Goal: Task Accomplishment & Management: Use online tool/utility

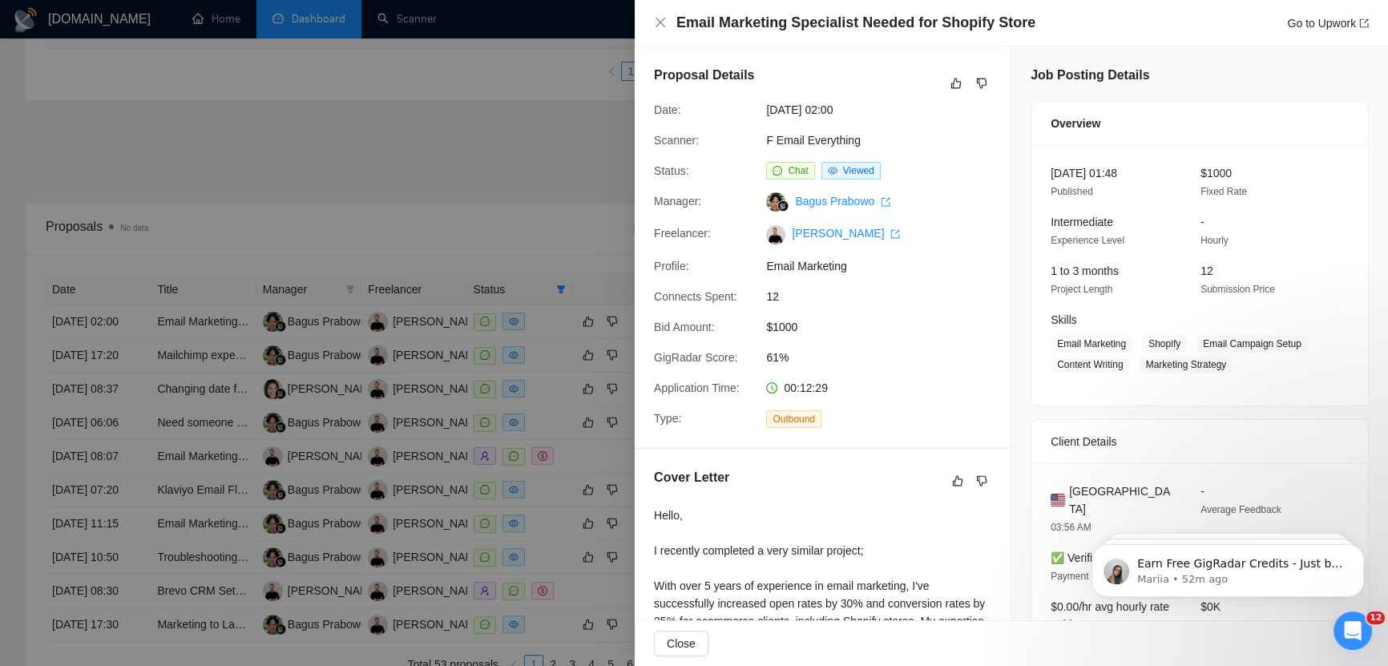
click at [354, 236] on div at bounding box center [694, 333] width 1388 height 666
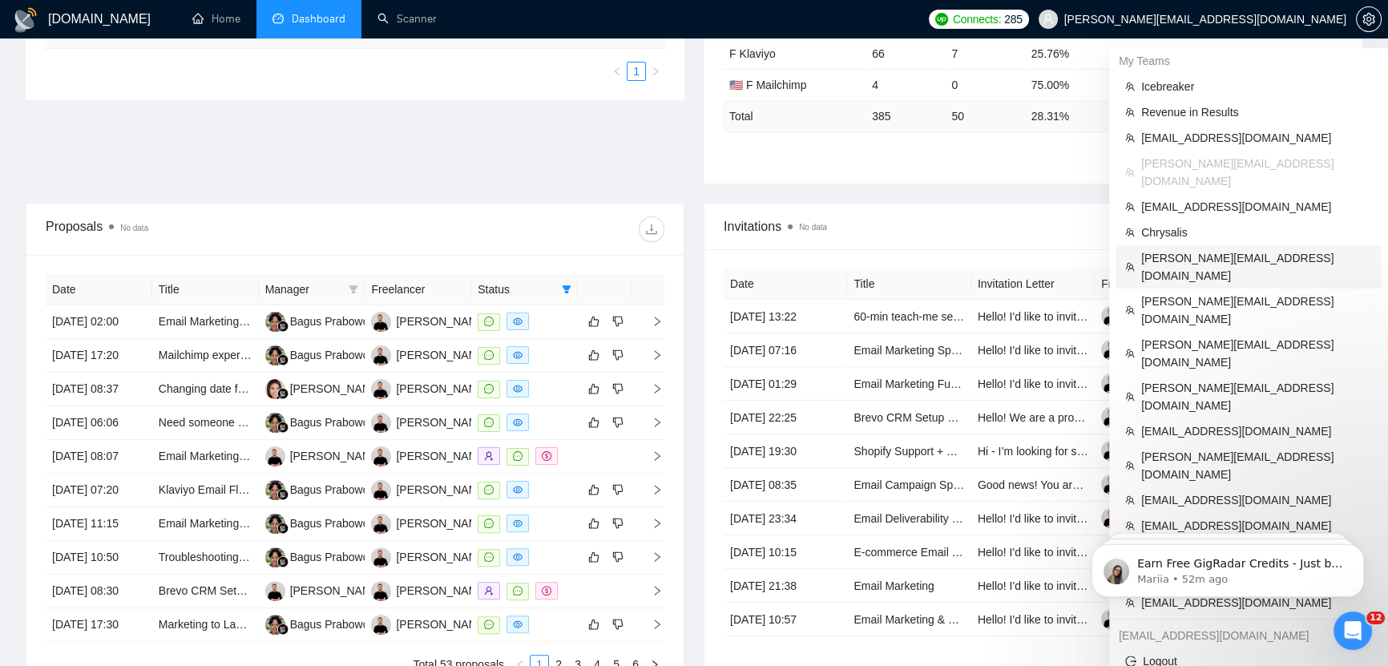
click at [1213, 249] on span "marlon@starbourne.co" at bounding box center [1256, 266] width 231 height 35
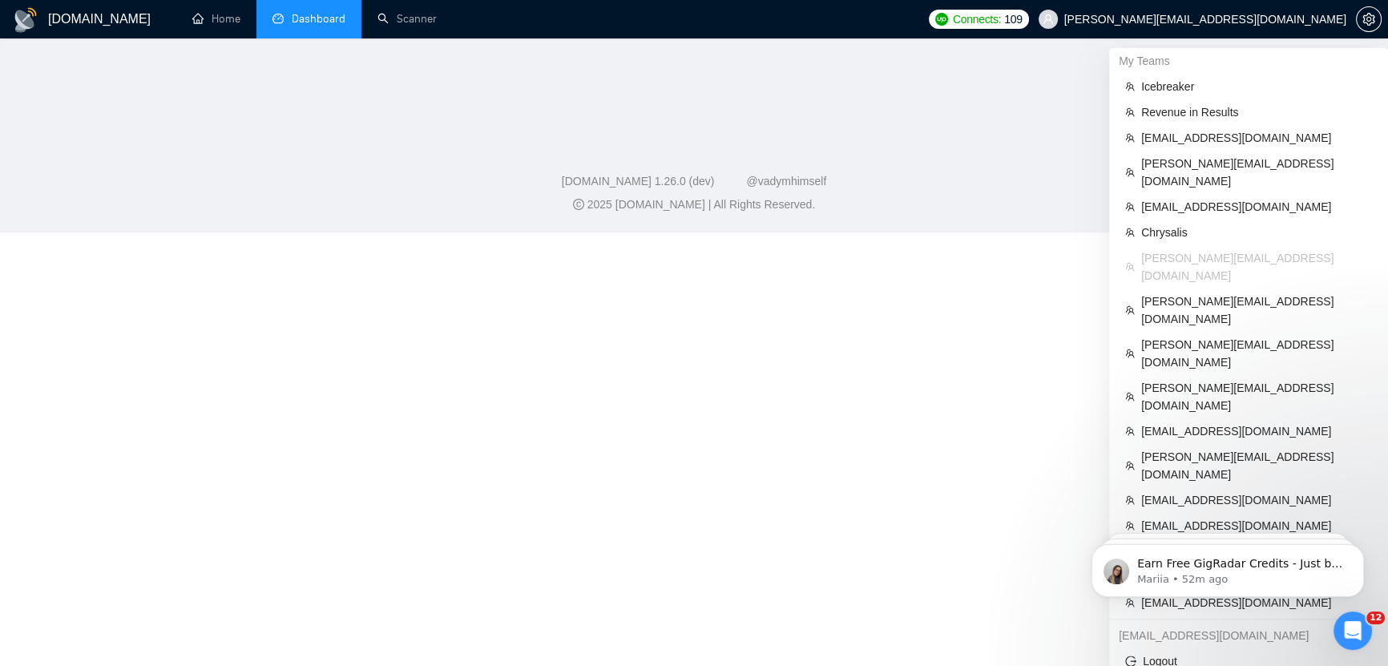
scroll to position [590, 0]
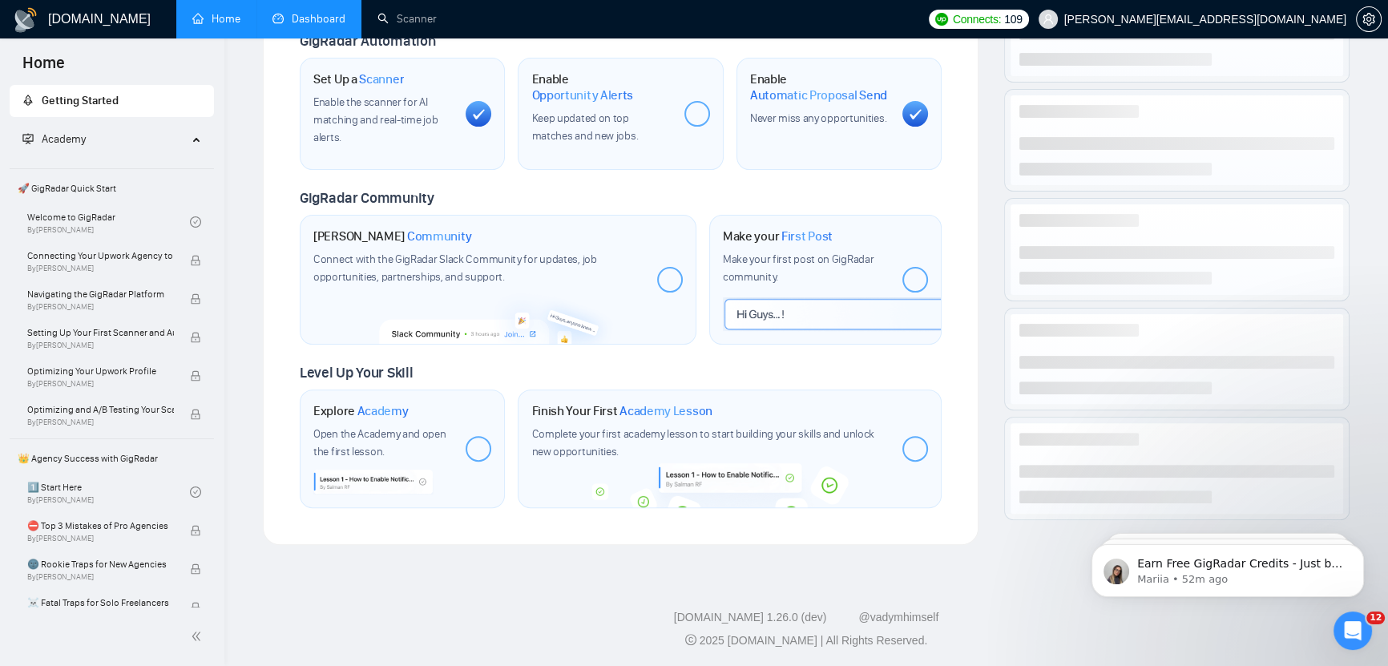
click at [298, 12] on link "Dashboard" at bounding box center [308, 19] width 73 height 14
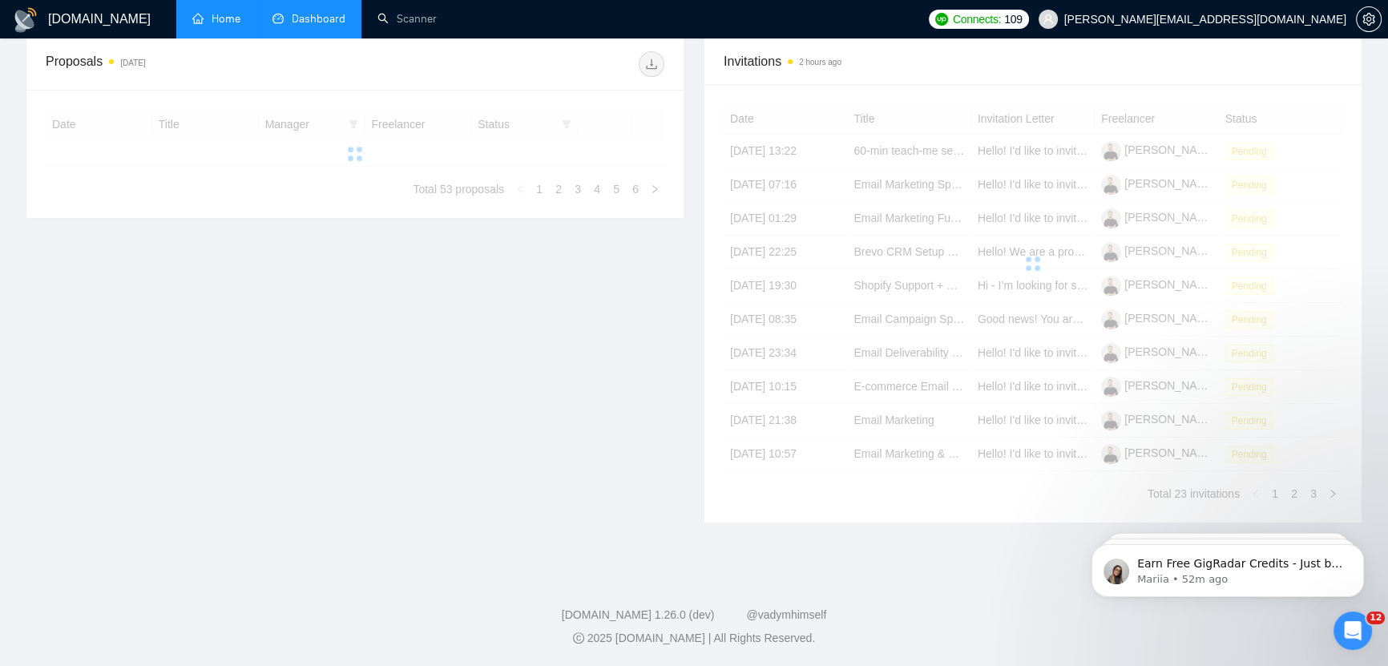
type input "[DATE]"
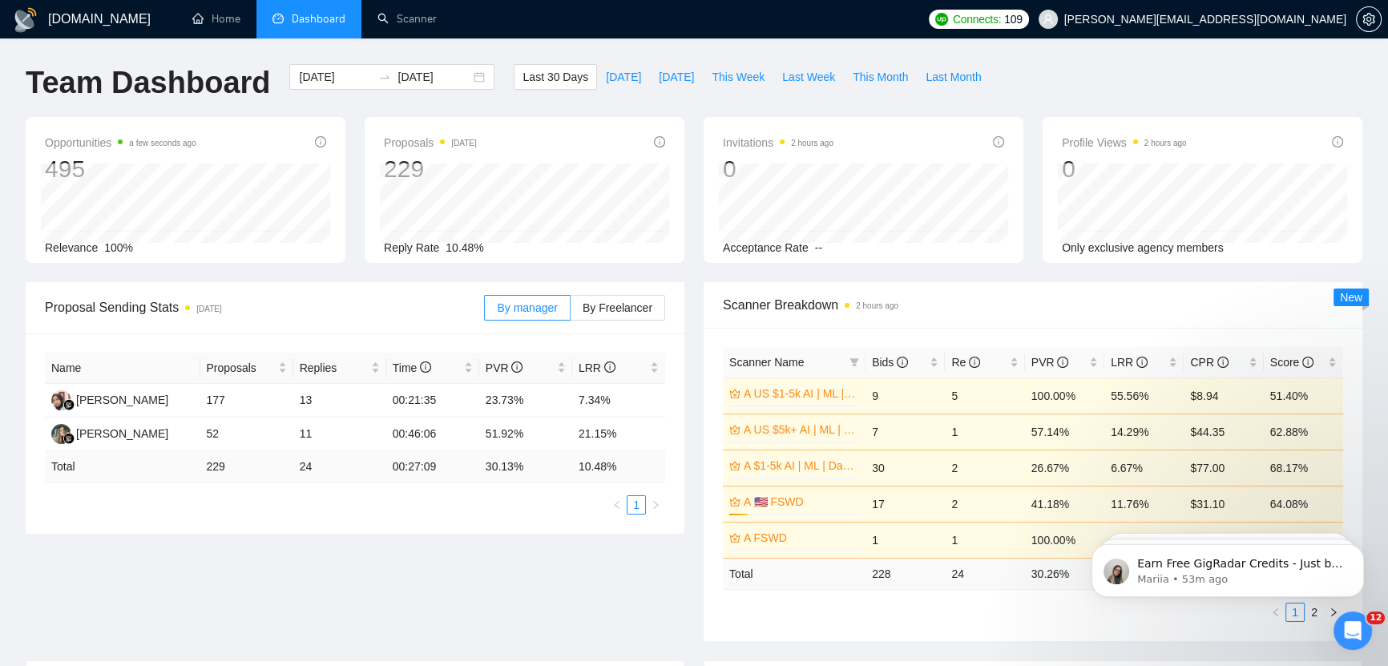
scroll to position [398, 0]
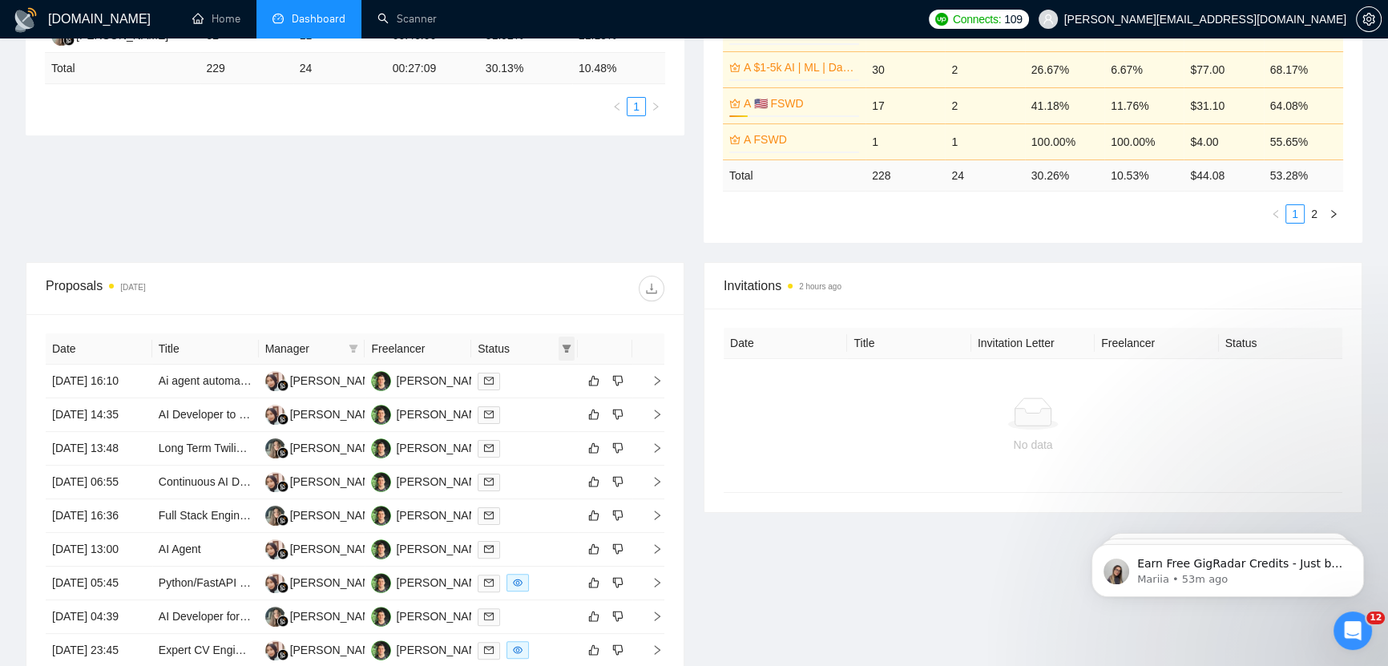
click at [564, 345] on icon "filter" at bounding box center [566, 348] width 9 height 8
click at [517, 377] on span "Chat" at bounding box center [516, 378] width 30 height 13
checkbox input "true"
click at [558, 432] on span "OK" at bounding box center [554, 436] width 16 height 18
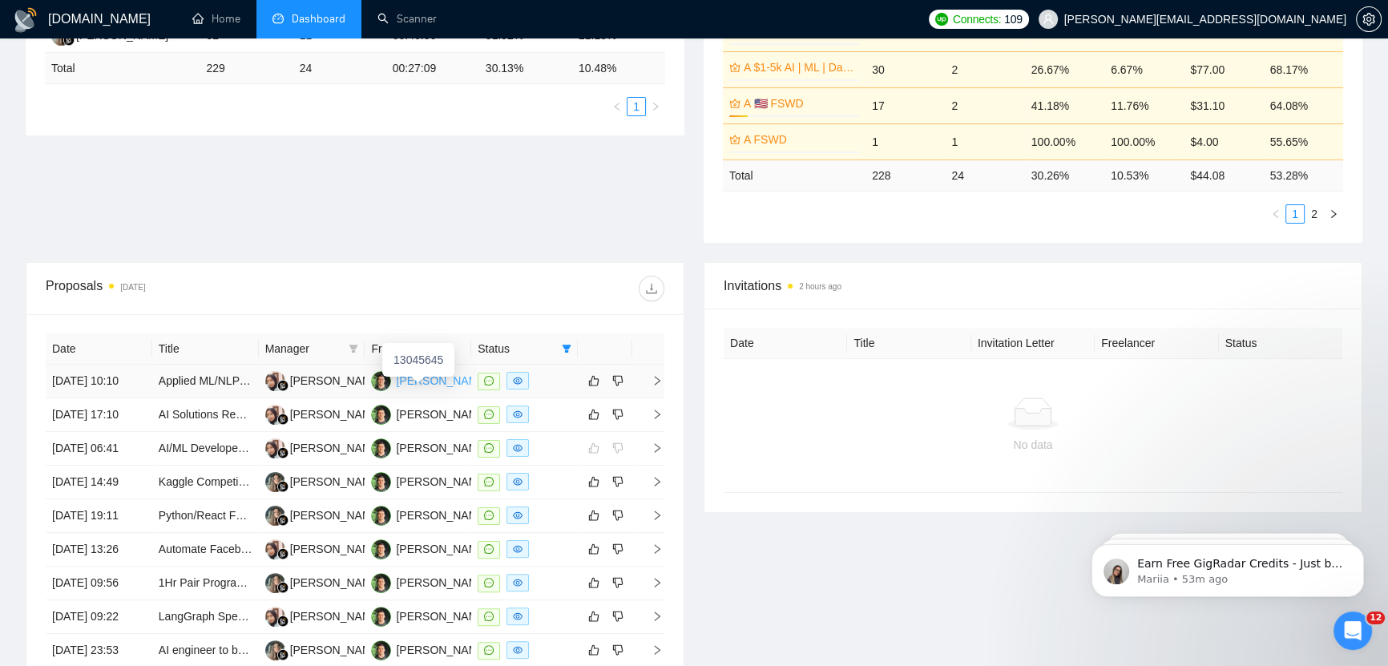
click at [425, 389] on div "Marlon Wiprud" at bounding box center [442, 381] width 92 height 18
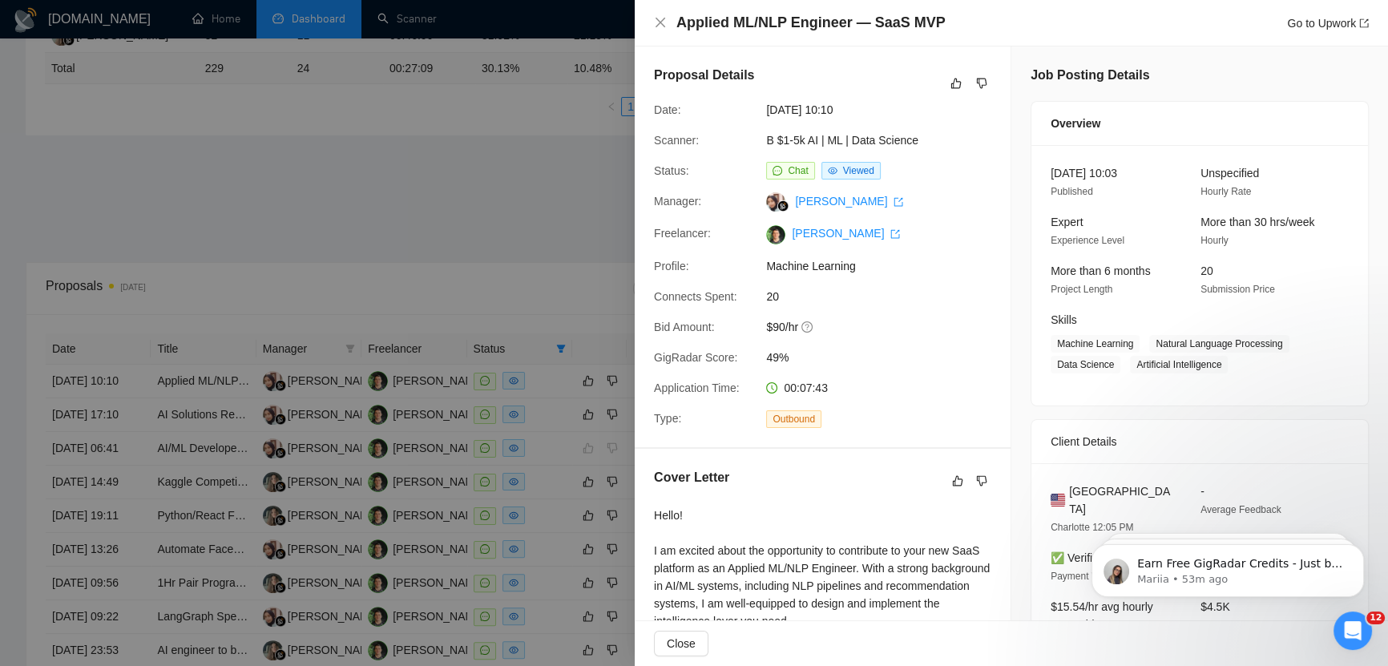
click at [470, 78] on div at bounding box center [694, 333] width 1388 height 666
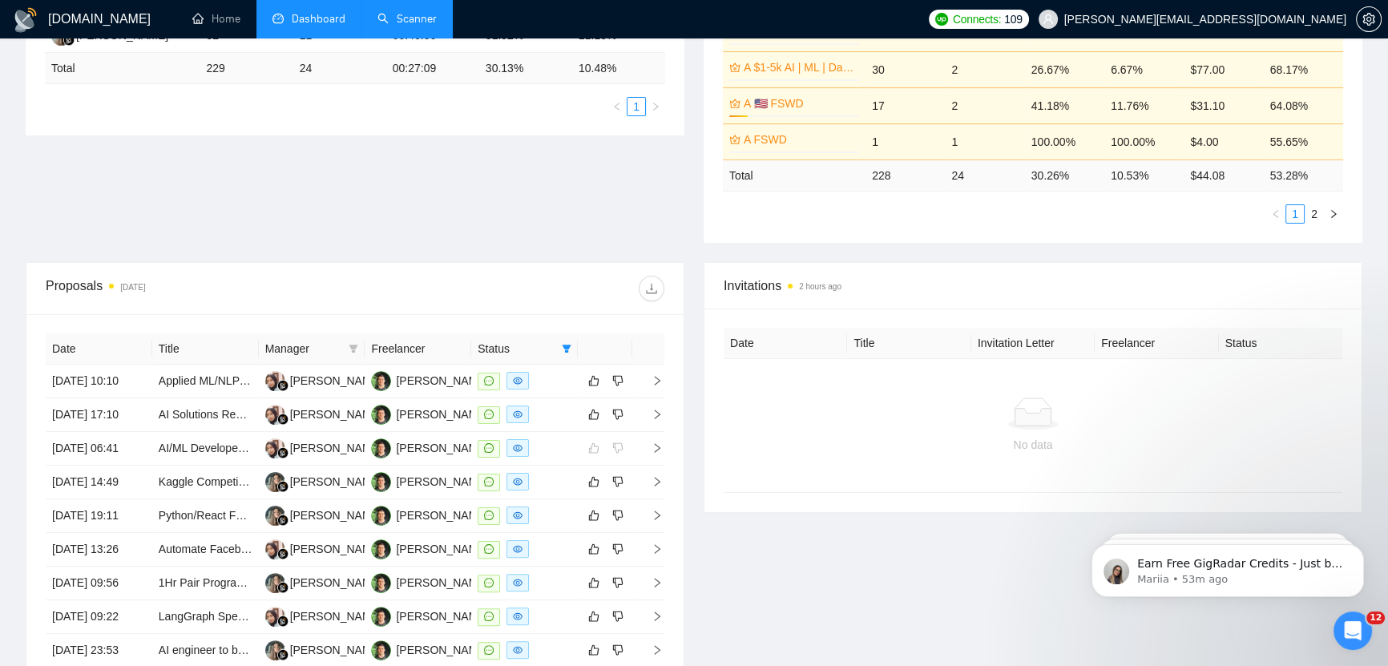
click at [407, 21] on link "Scanner" at bounding box center [406, 19] width 59 height 14
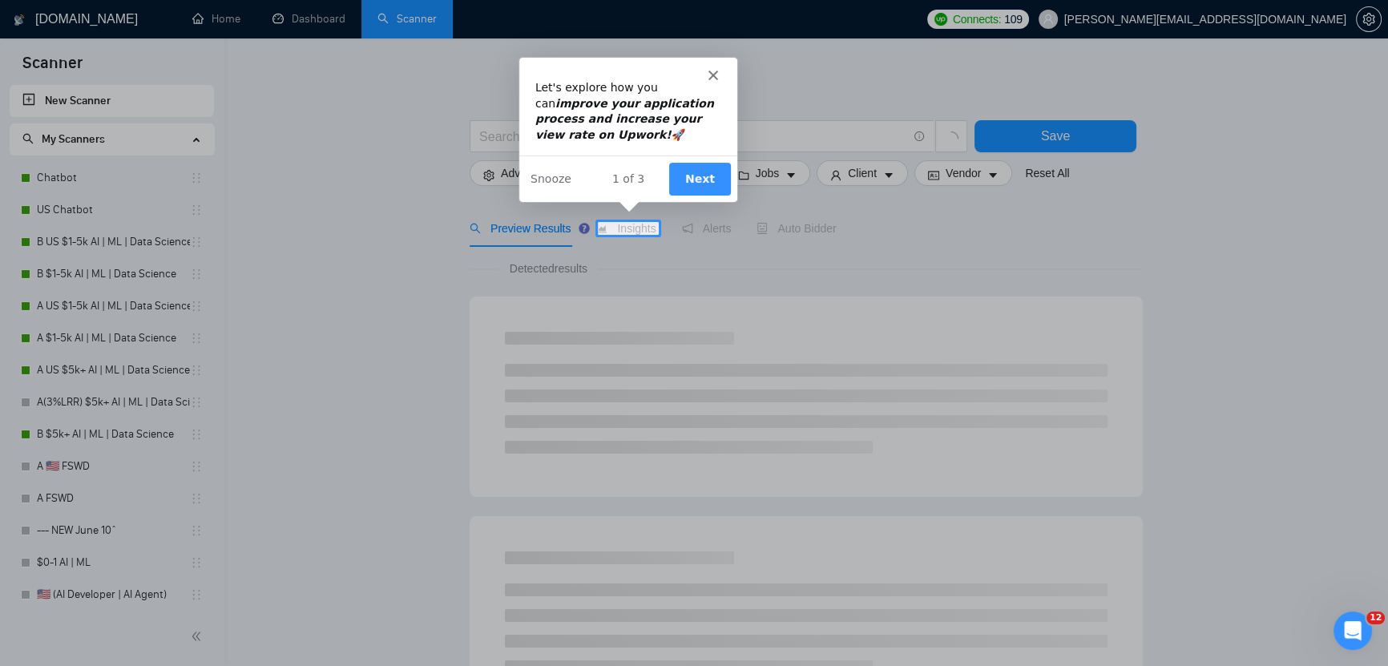
click at [712, 70] on icon "Close" at bounding box center [712, 75] width 10 height 10
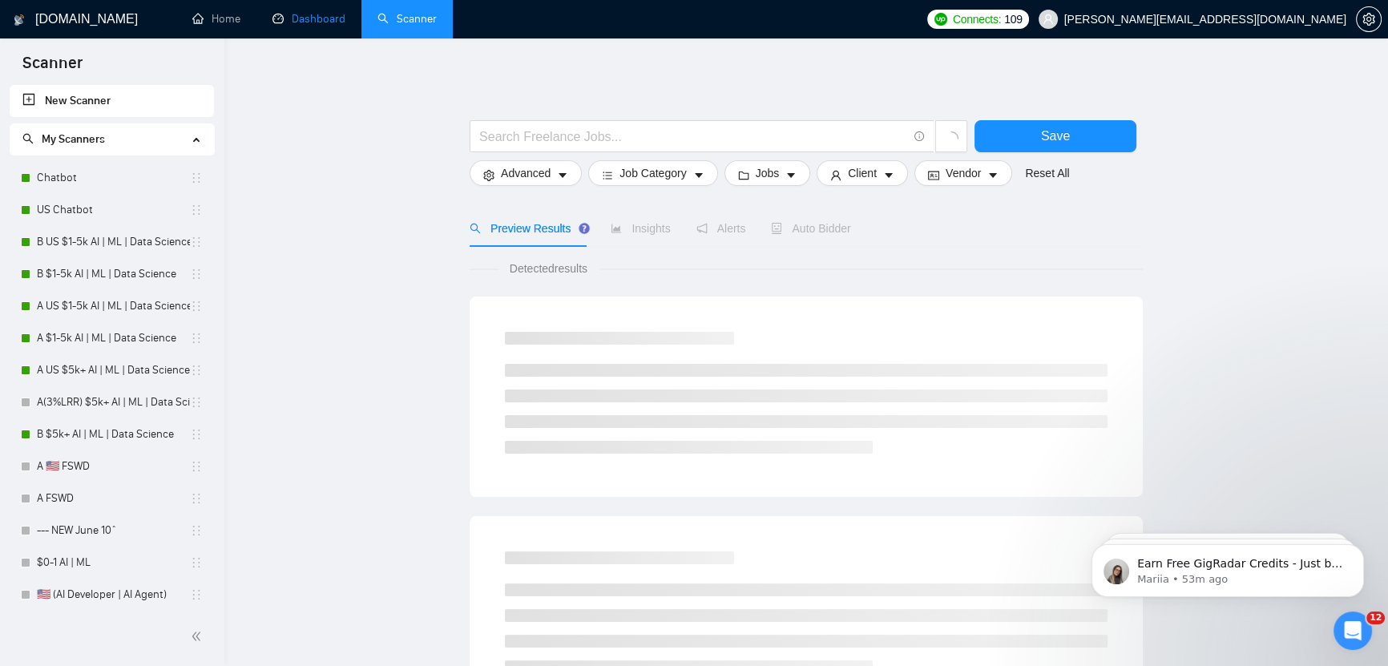
click at [341, 12] on link "Dashboard" at bounding box center [308, 19] width 73 height 14
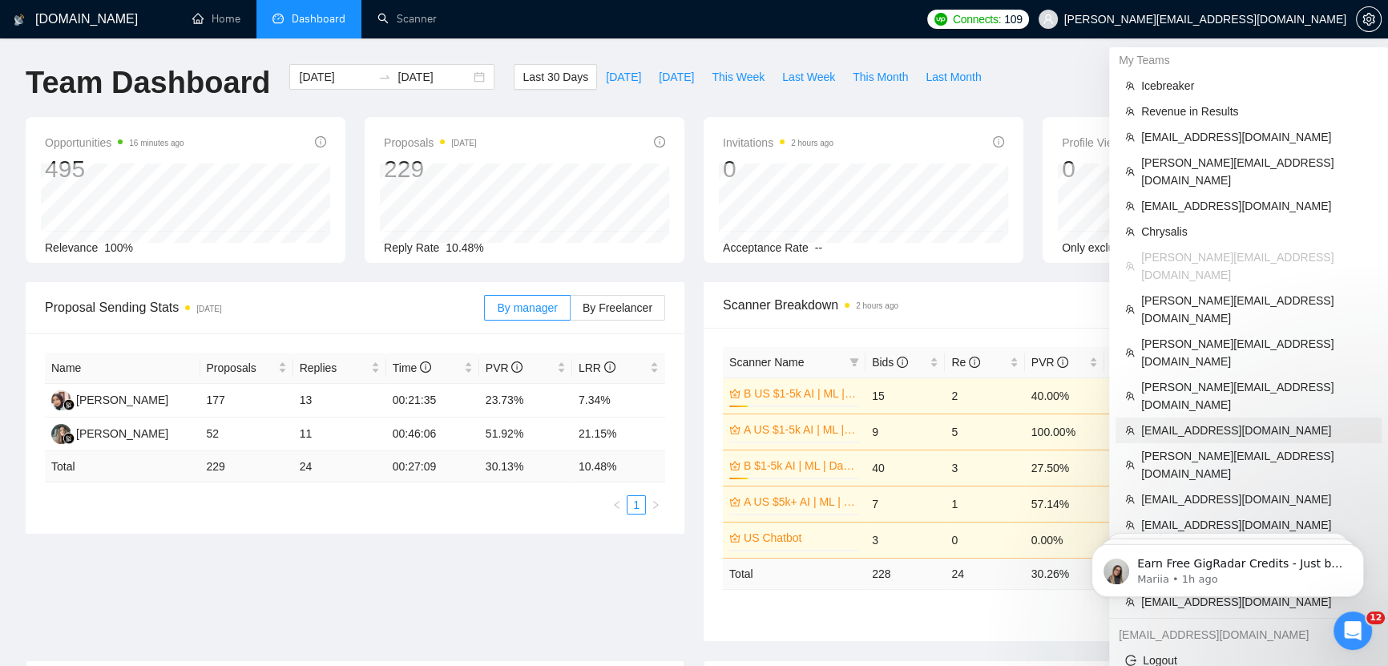
click at [1193, 421] on span "drew@outersale.com" at bounding box center [1256, 430] width 231 height 18
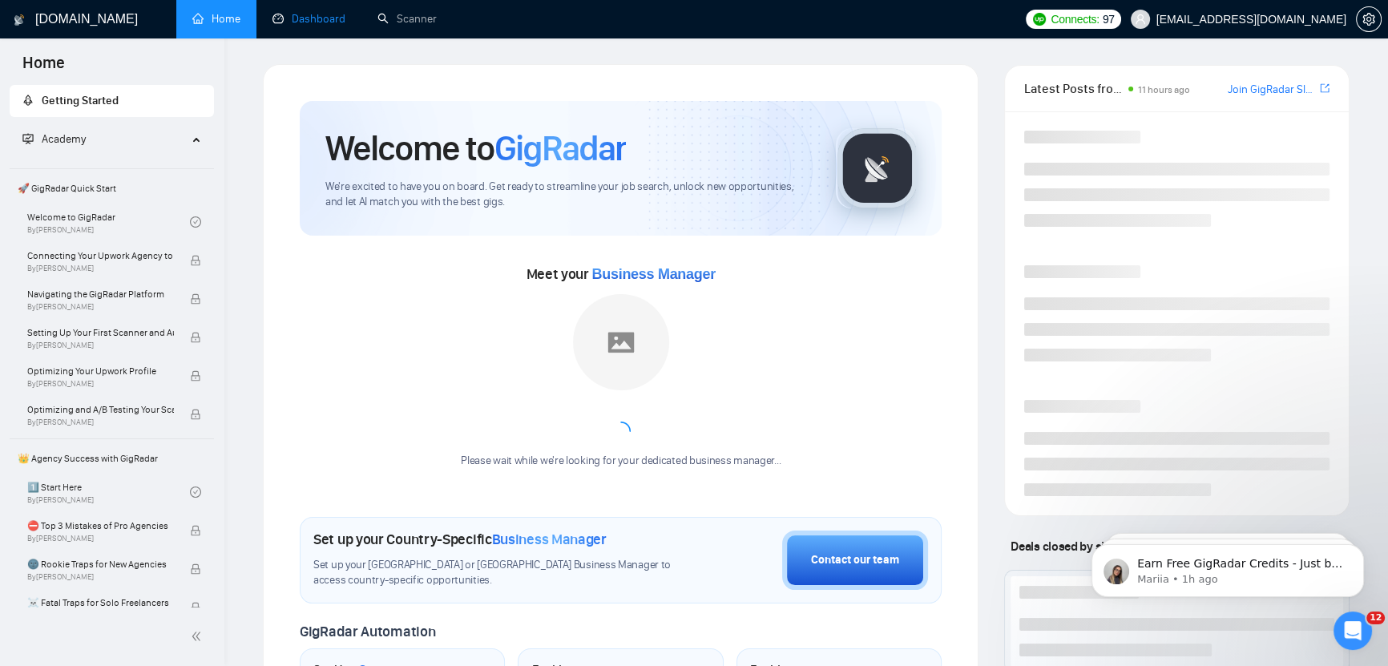
click at [323, 23] on link "Dashboard" at bounding box center [308, 19] width 73 height 14
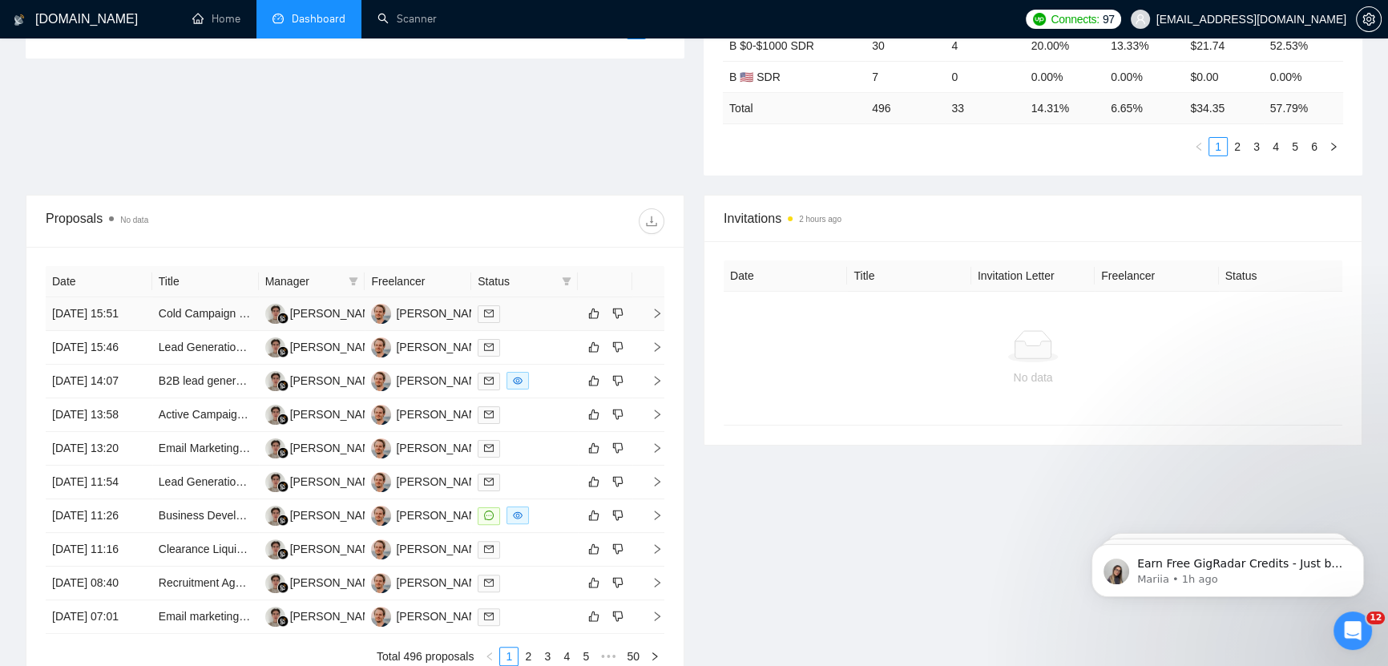
scroll to position [754, 0]
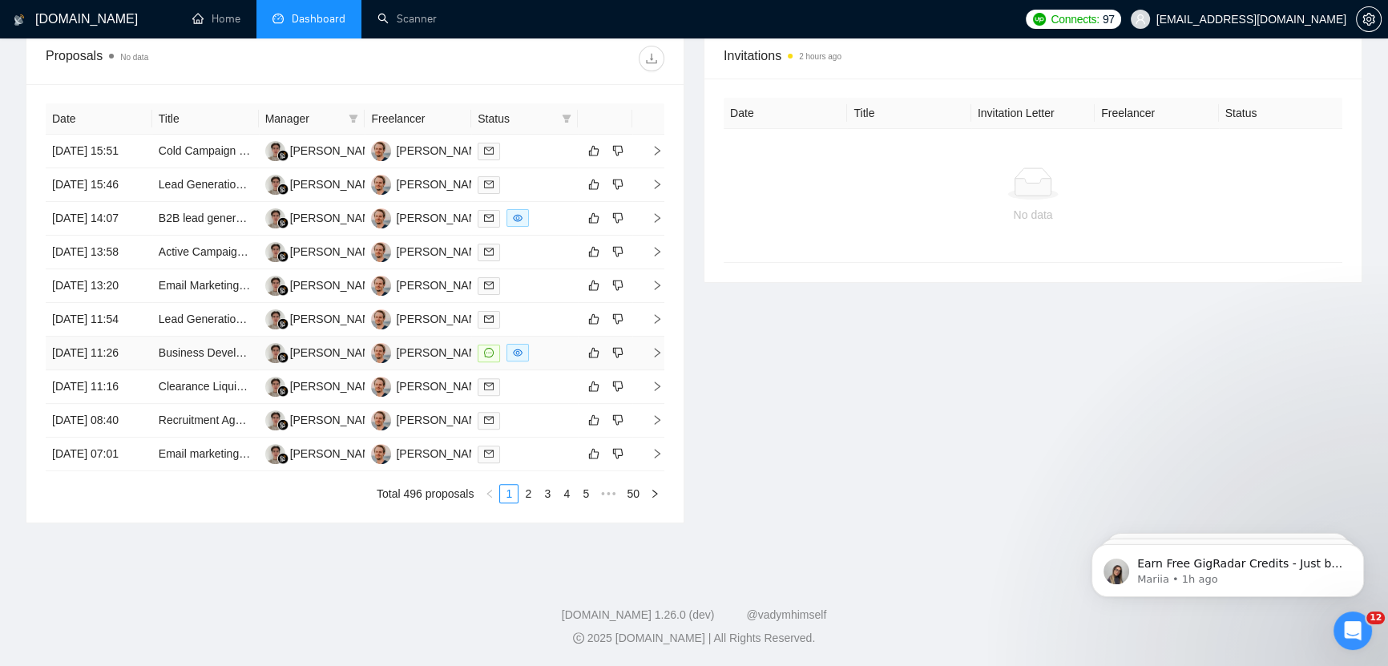
click at [129, 336] on td "22 Aug, 2025 11:26" at bounding box center [99, 353] width 107 height 34
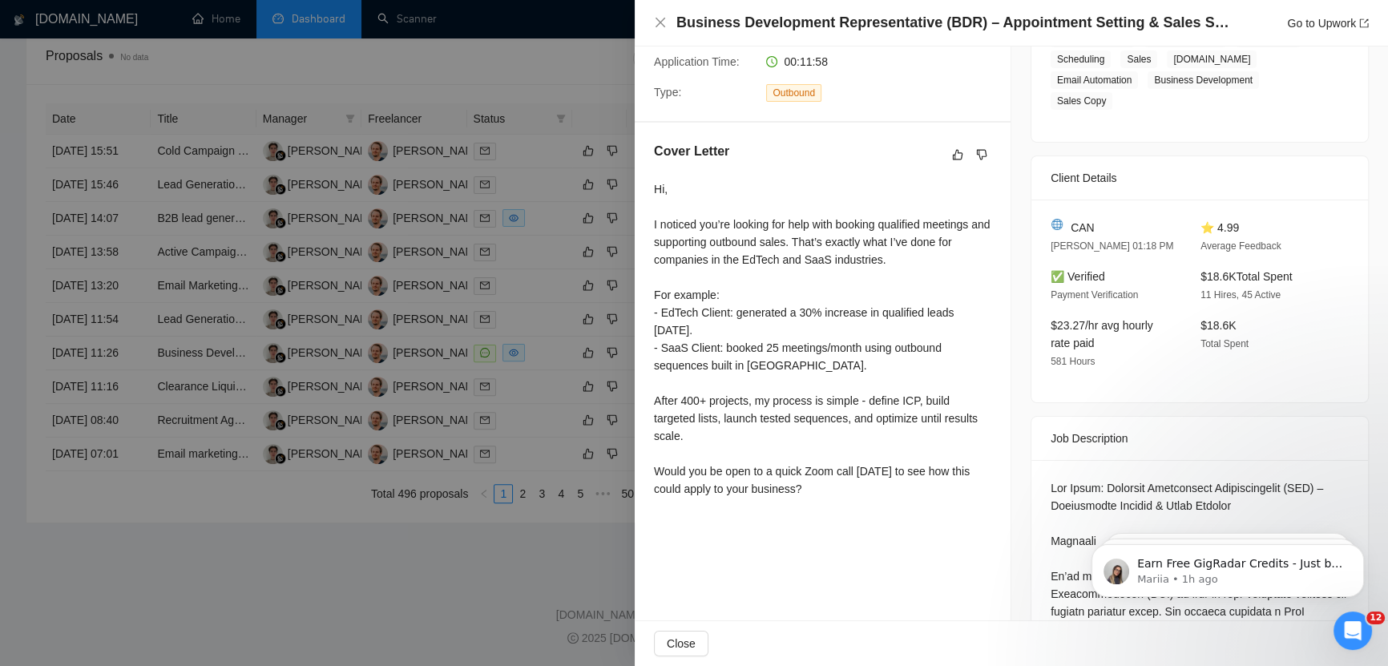
scroll to position [334, 0]
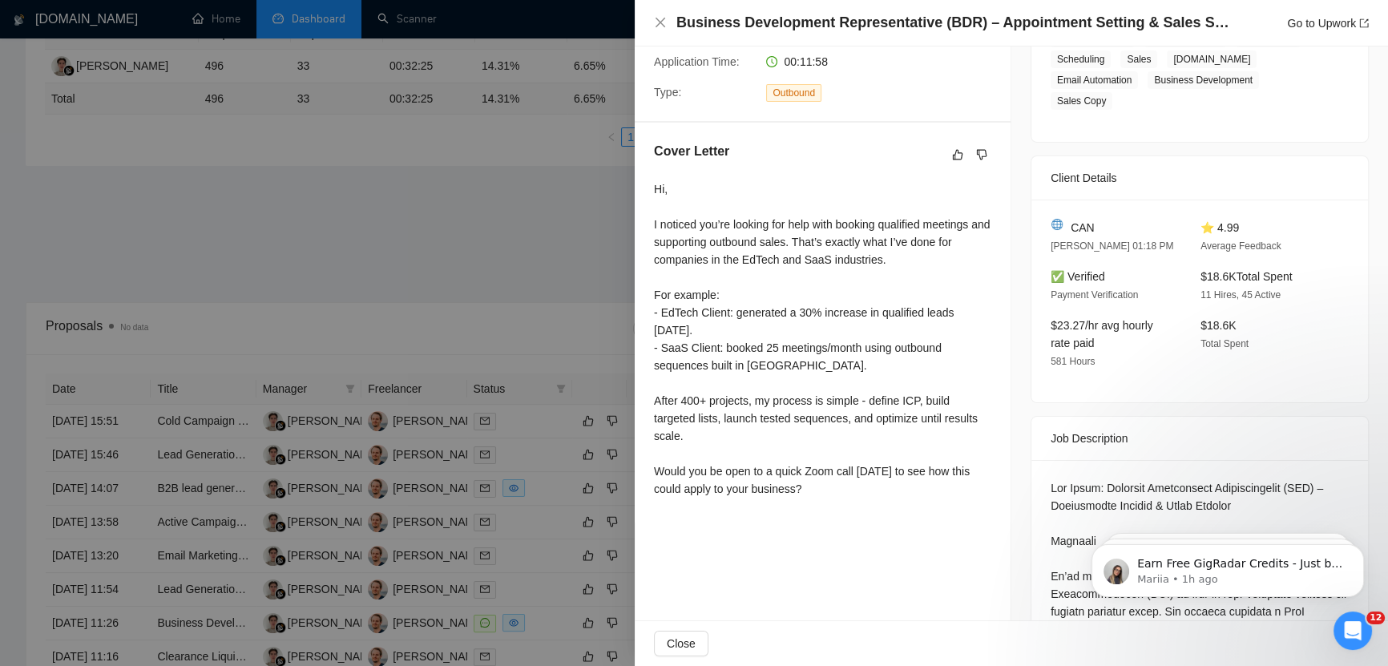
click at [457, 312] on div at bounding box center [694, 333] width 1388 height 666
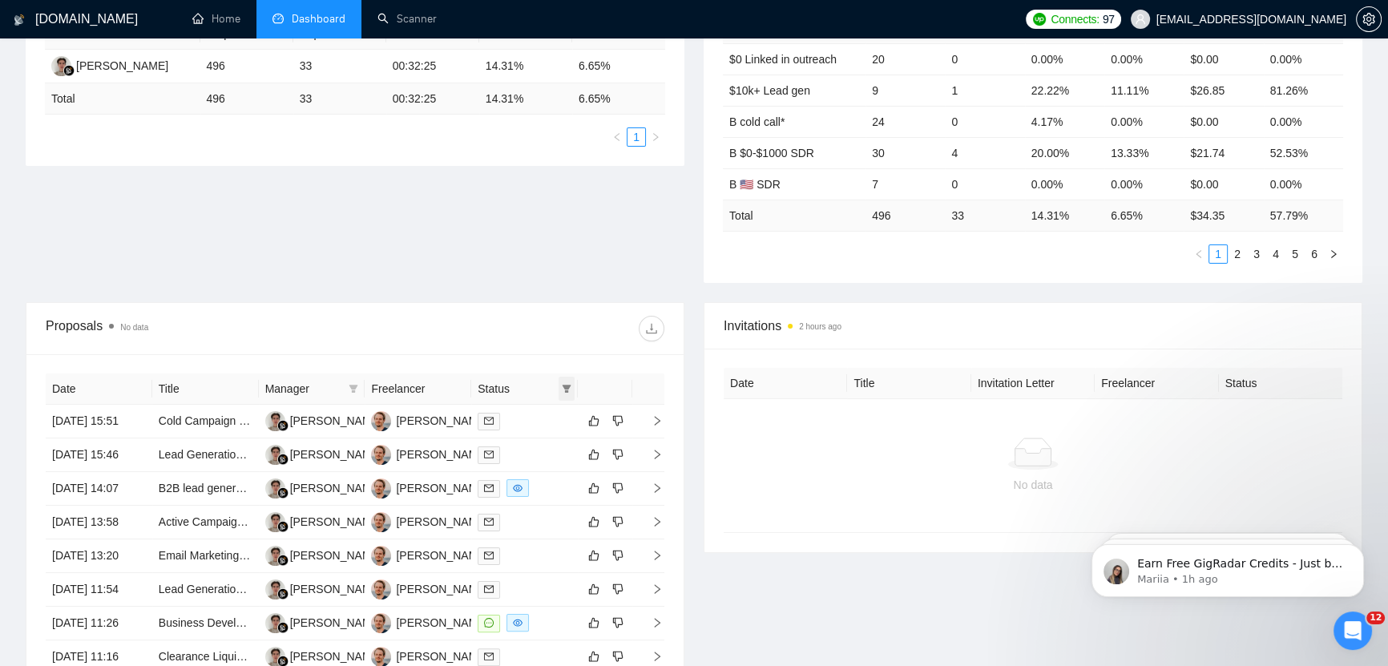
click at [563, 387] on icon "filter" at bounding box center [567, 389] width 10 height 10
click at [519, 422] on span "Chat" at bounding box center [516, 418] width 30 height 13
checkbox input "true"
click at [558, 481] on span "OK" at bounding box center [554, 476] width 16 height 18
click at [417, 429] on div "Drew Abbe" at bounding box center [442, 421] width 92 height 18
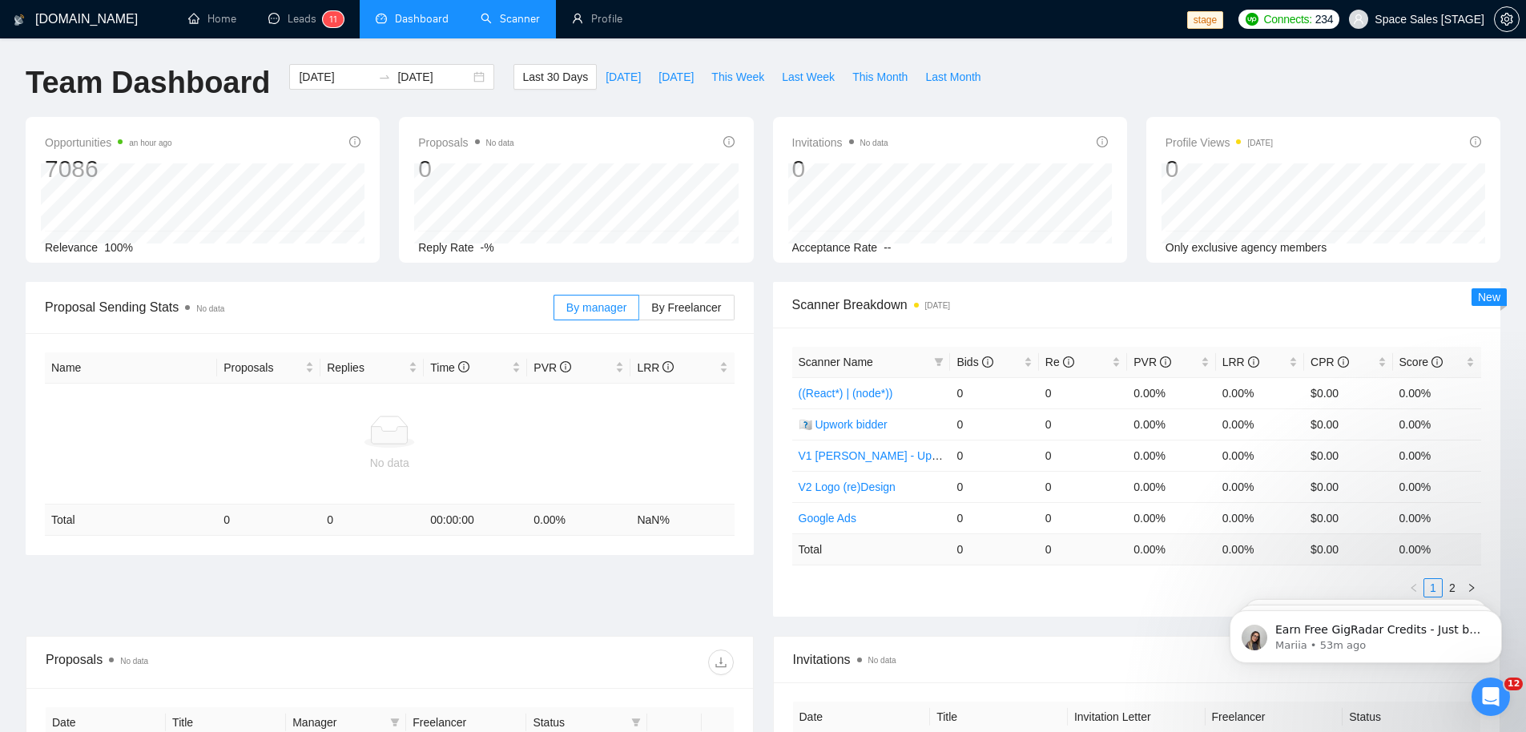
click at [509, 22] on link "Scanner" at bounding box center [510, 19] width 59 height 14
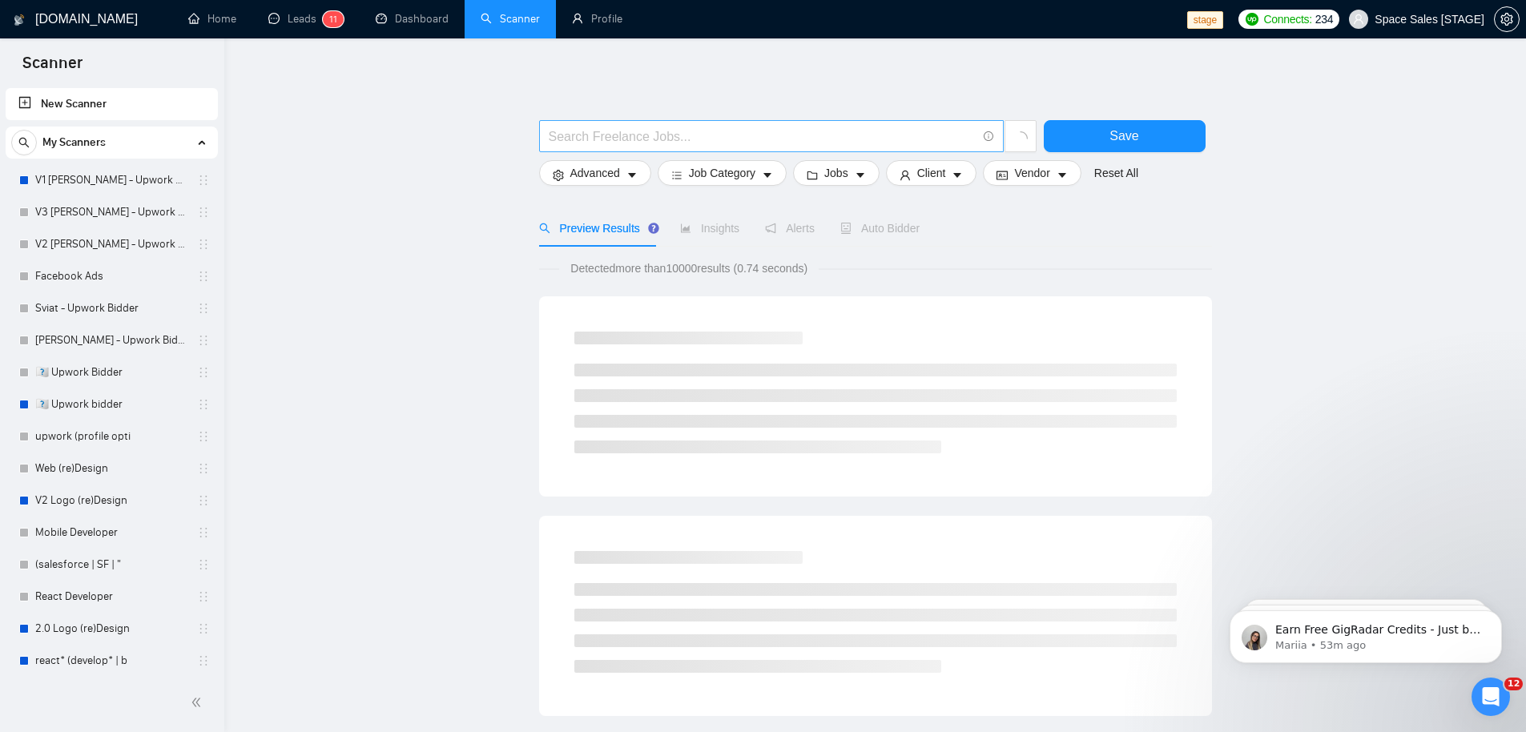
click at [726, 137] on input "text" at bounding box center [763, 137] width 428 height 20
click at [1086, 135] on button "Save" at bounding box center [1125, 136] width 162 height 32
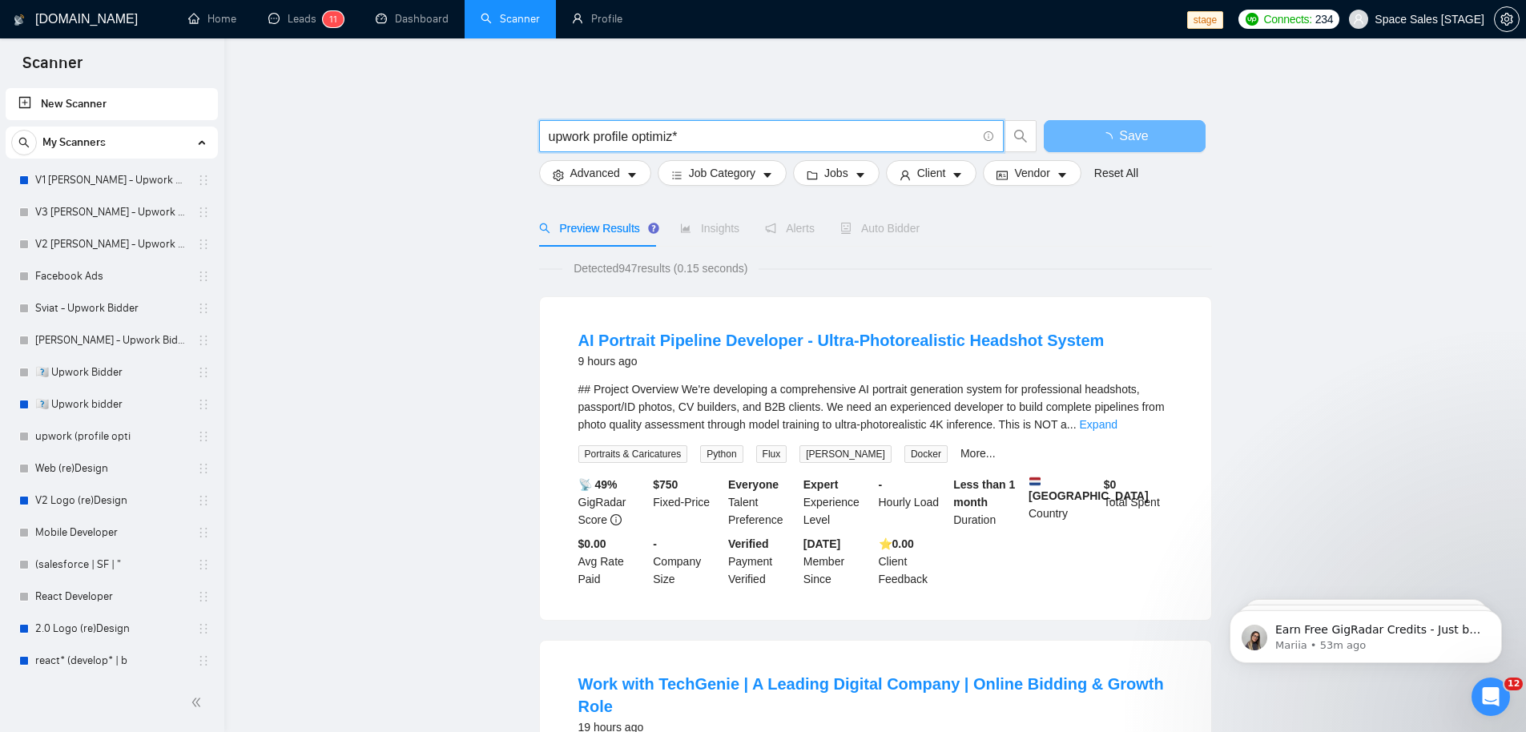
click at [696, 131] on input "upwork profile optimiz*" at bounding box center [763, 137] width 428 height 20
click at [637, 137] on input "upwork profile optimiz*" at bounding box center [763, 137] width 428 height 20
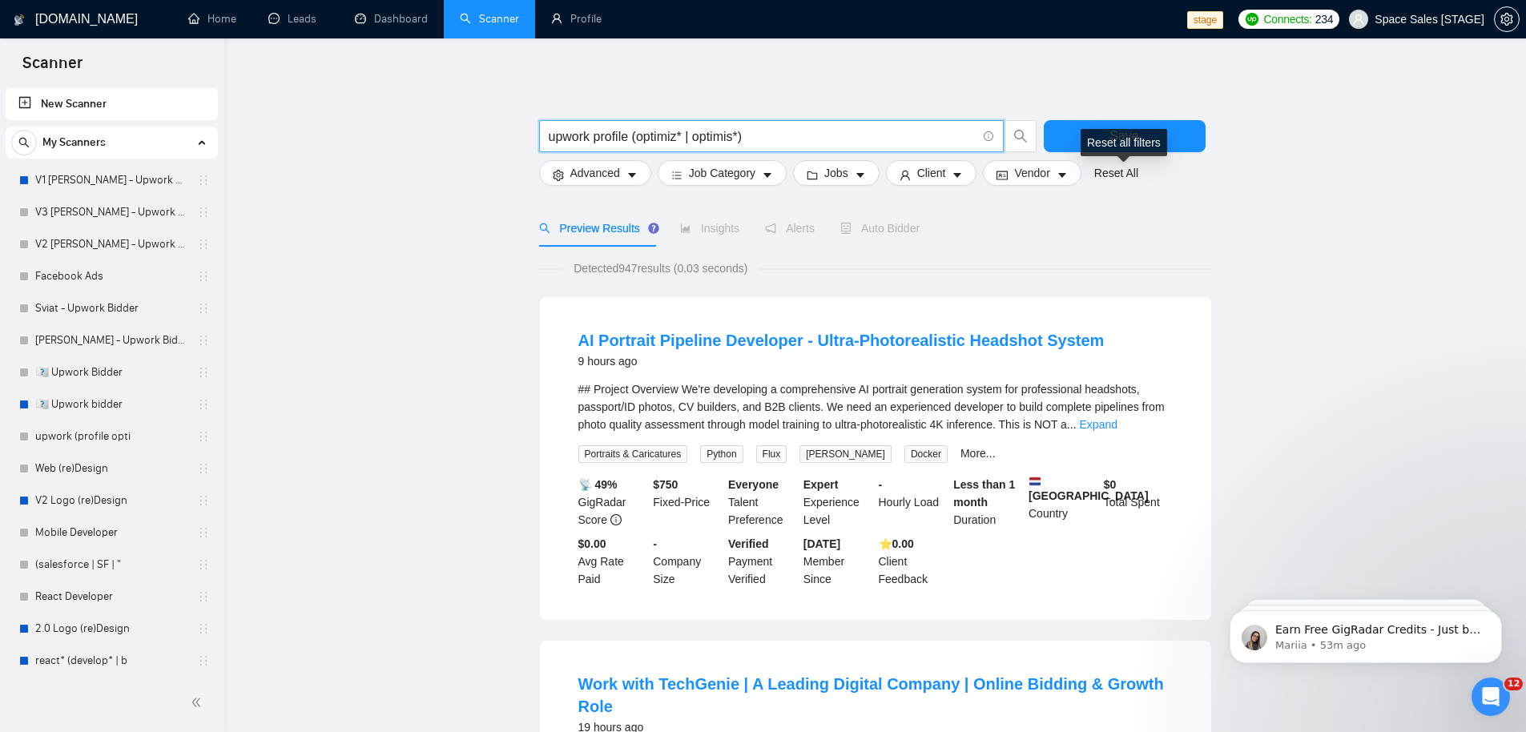
click at [1115, 135] on div "Reset all filters" at bounding box center [1124, 142] width 87 height 27
drag, startPoint x: 548, startPoint y: 139, endPoint x: 568, endPoint y: 137, distance: 20.1
click at [549, 139] on input "upwork profile (optimiz* | optimis*)" at bounding box center [763, 137] width 428 height 20
drag, startPoint x: 634, startPoint y: 138, endPoint x: 667, endPoint y: 134, distance: 33.1
click at [635, 138] on input ""upwork profile (optimiz* | optimis*)" at bounding box center [763, 137] width 428 height 20
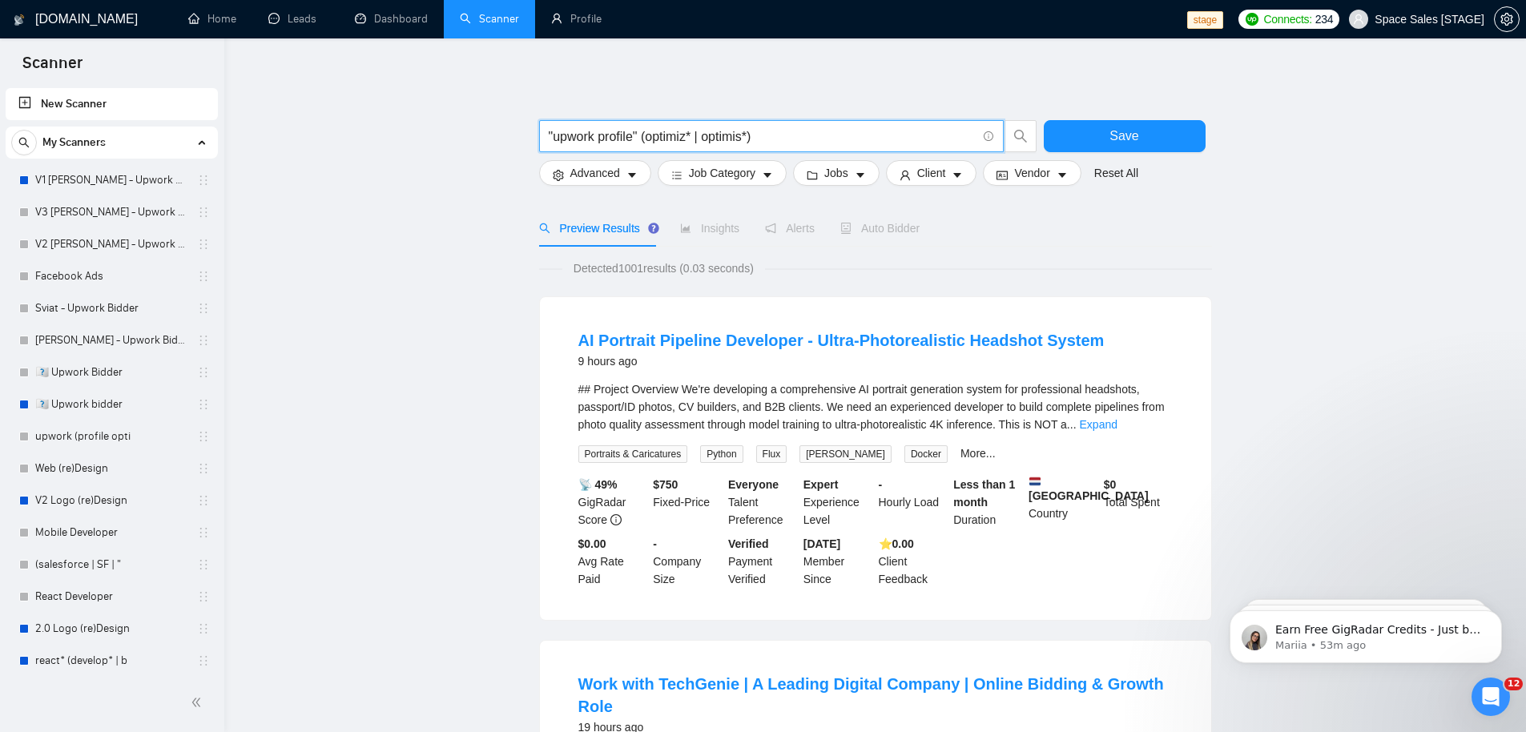
type input ""upwork profile" (optimiz* | optimis*)"
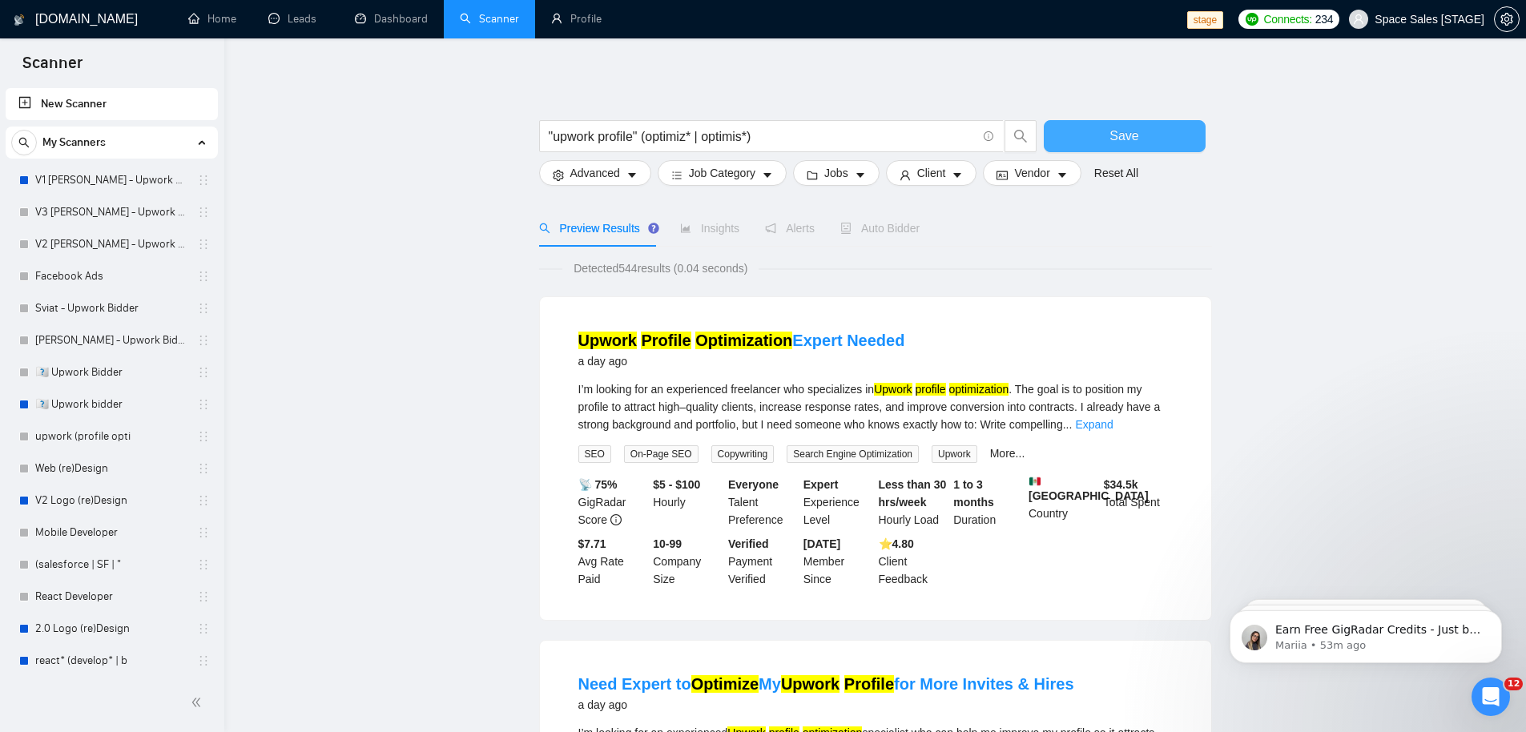
click at [1130, 138] on span "Save" at bounding box center [1124, 136] width 29 height 20
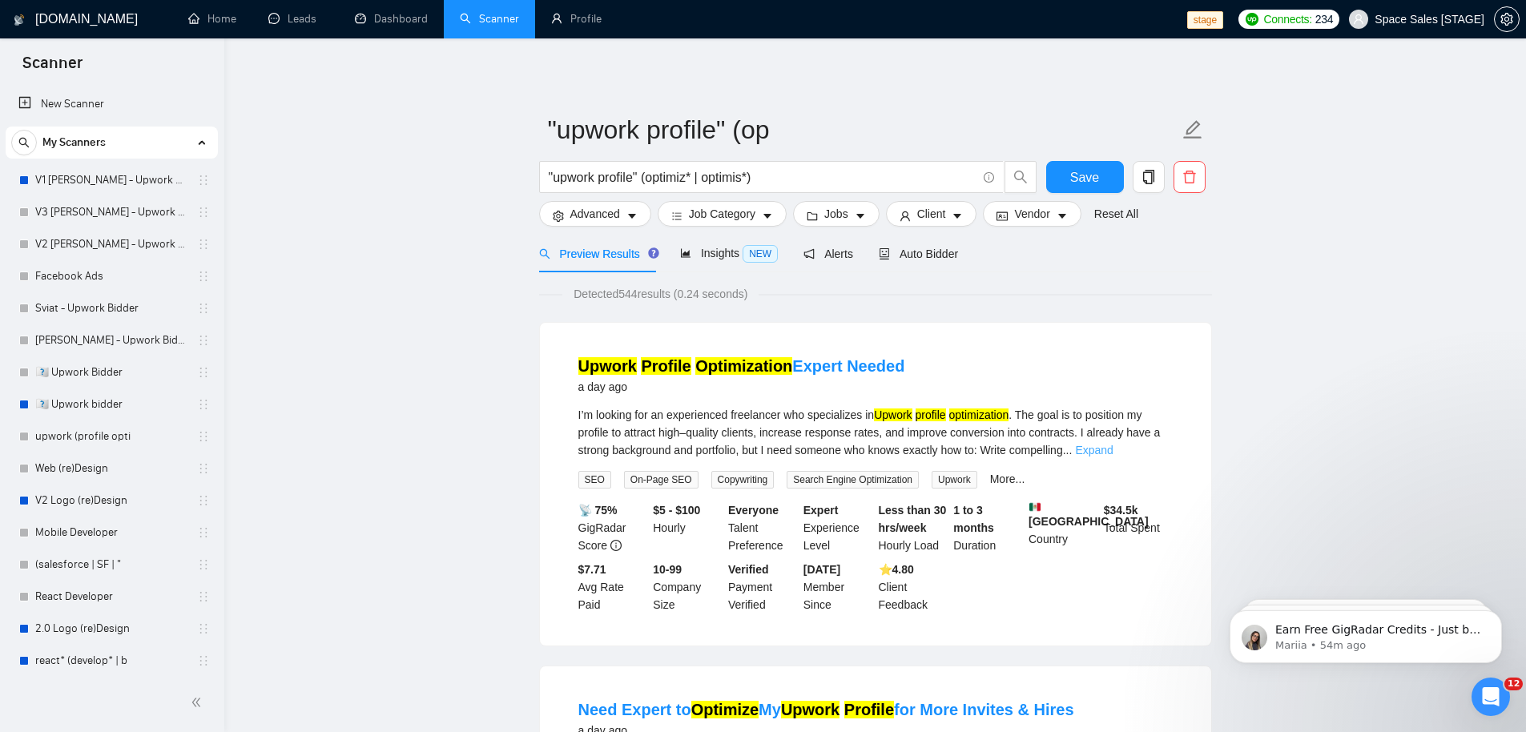
click at [1113, 446] on link "Expand" at bounding box center [1094, 450] width 38 height 13
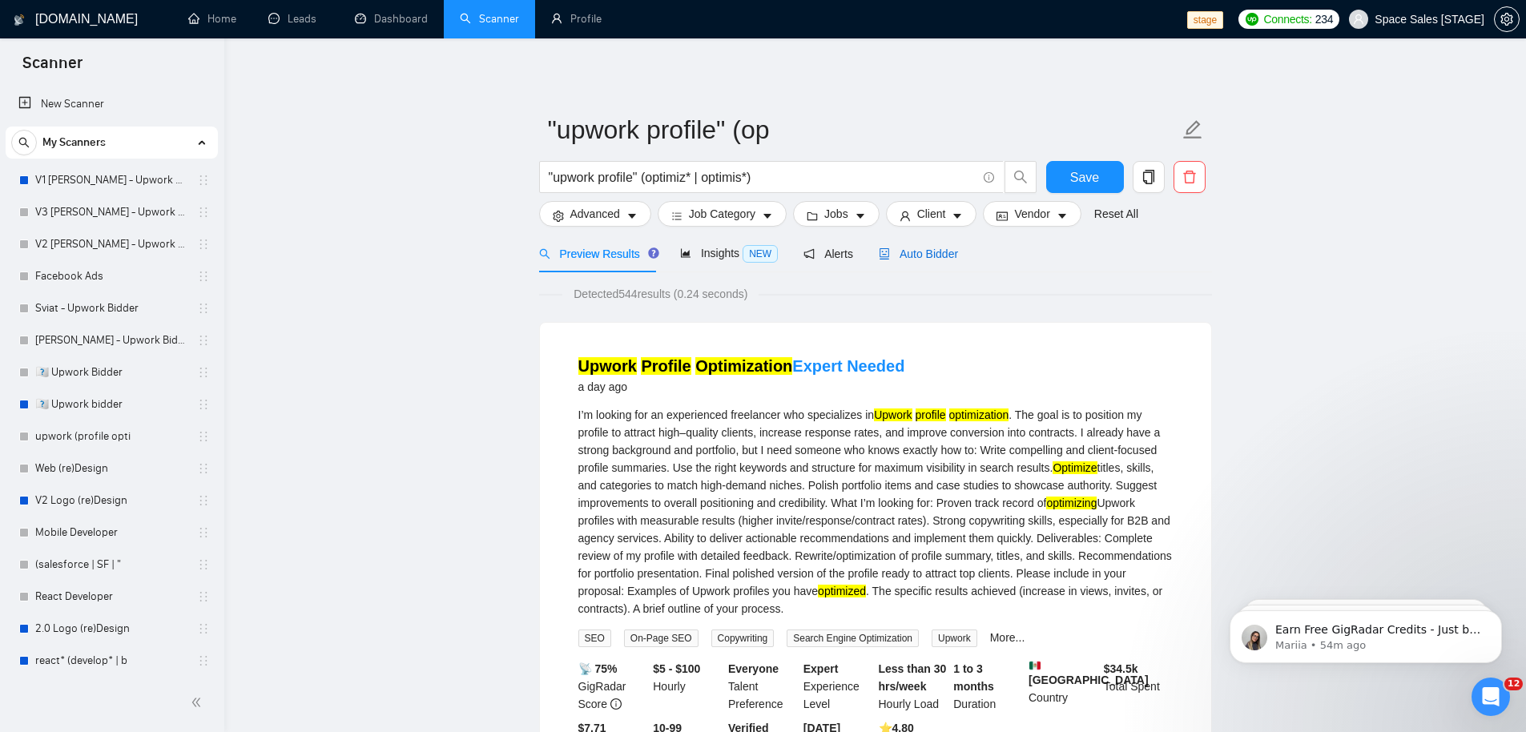
click at [928, 248] on span "Auto Bidder" at bounding box center [918, 254] width 79 height 13
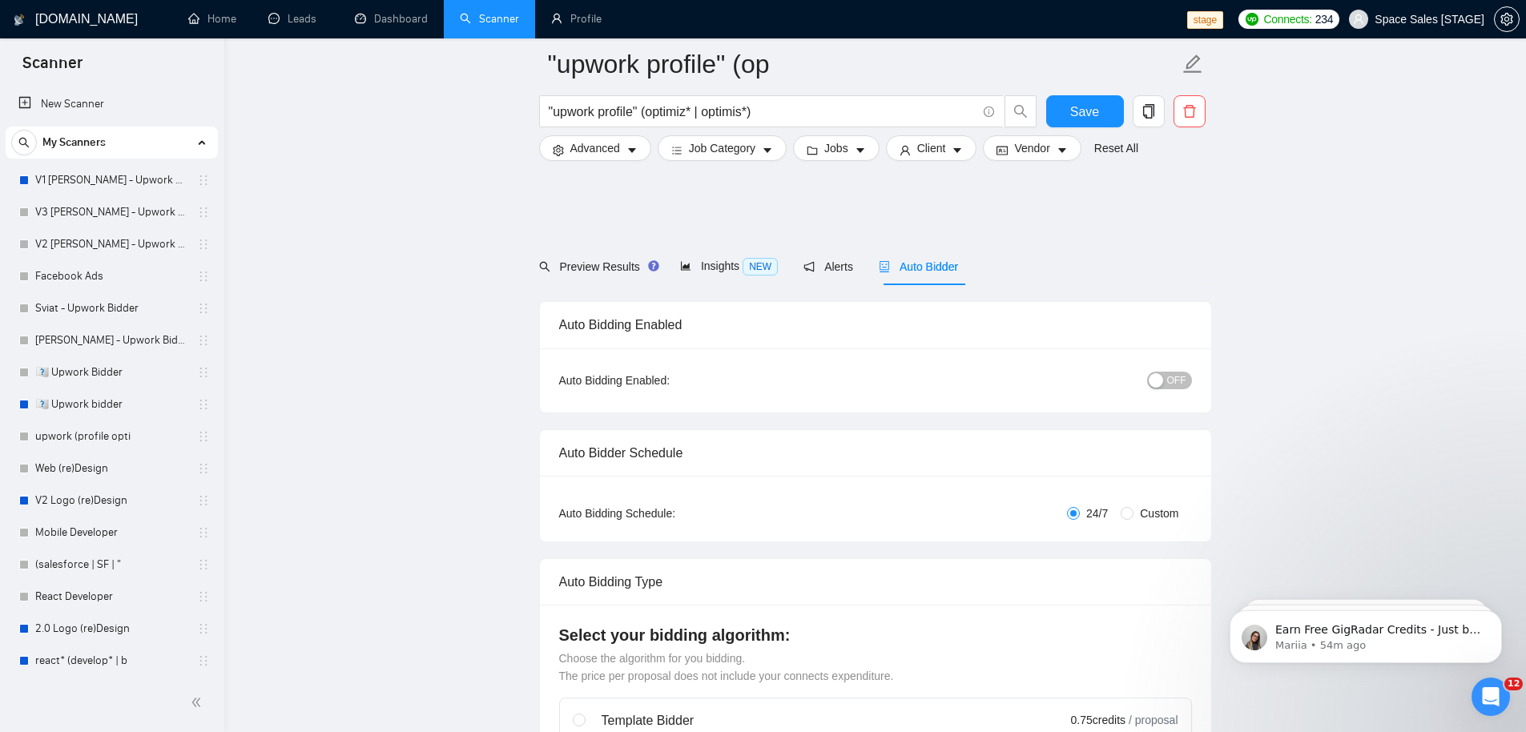
scroll to position [753, 0]
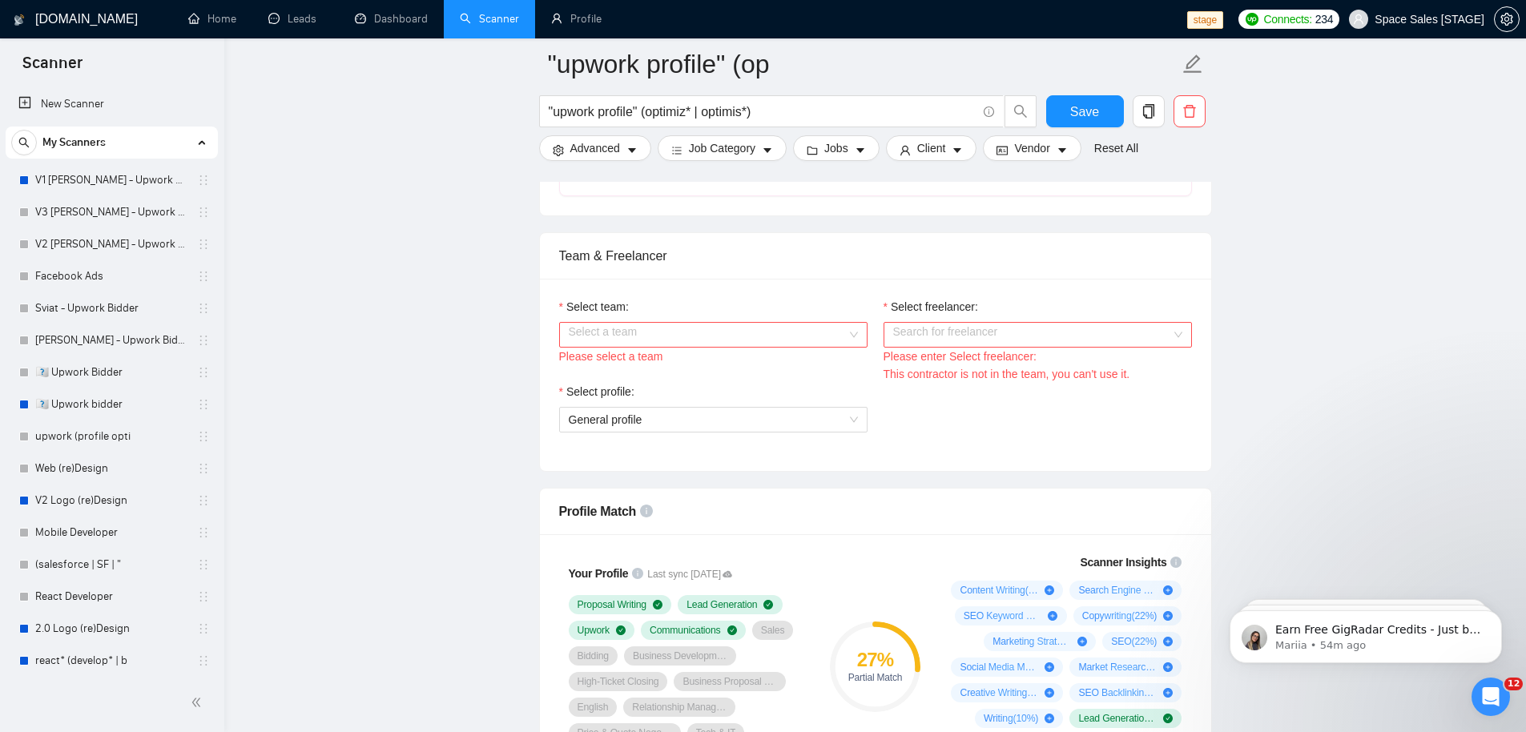
click at [651, 330] on input "Select team:" at bounding box center [708, 335] width 278 height 24
click at [652, 363] on div "Space Sales Agency" at bounding box center [712, 366] width 289 height 18
click at [970, 323] on input "Select freelancer:" at bounding box center [1032, 335] width 278 height 24
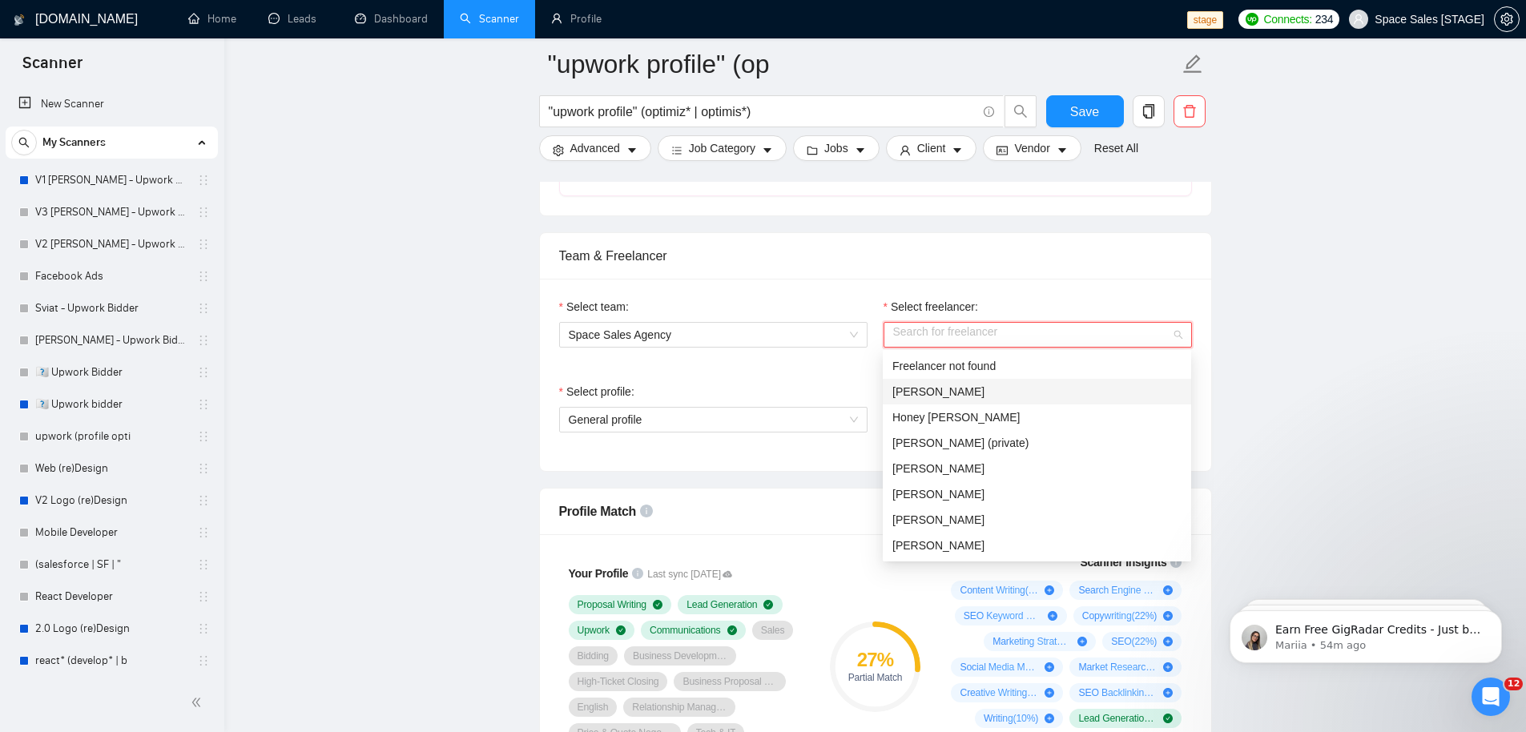
click at [960, 385] on span "[PERSON_NAME]" at bounding box center [938, 391] width 92 height 13
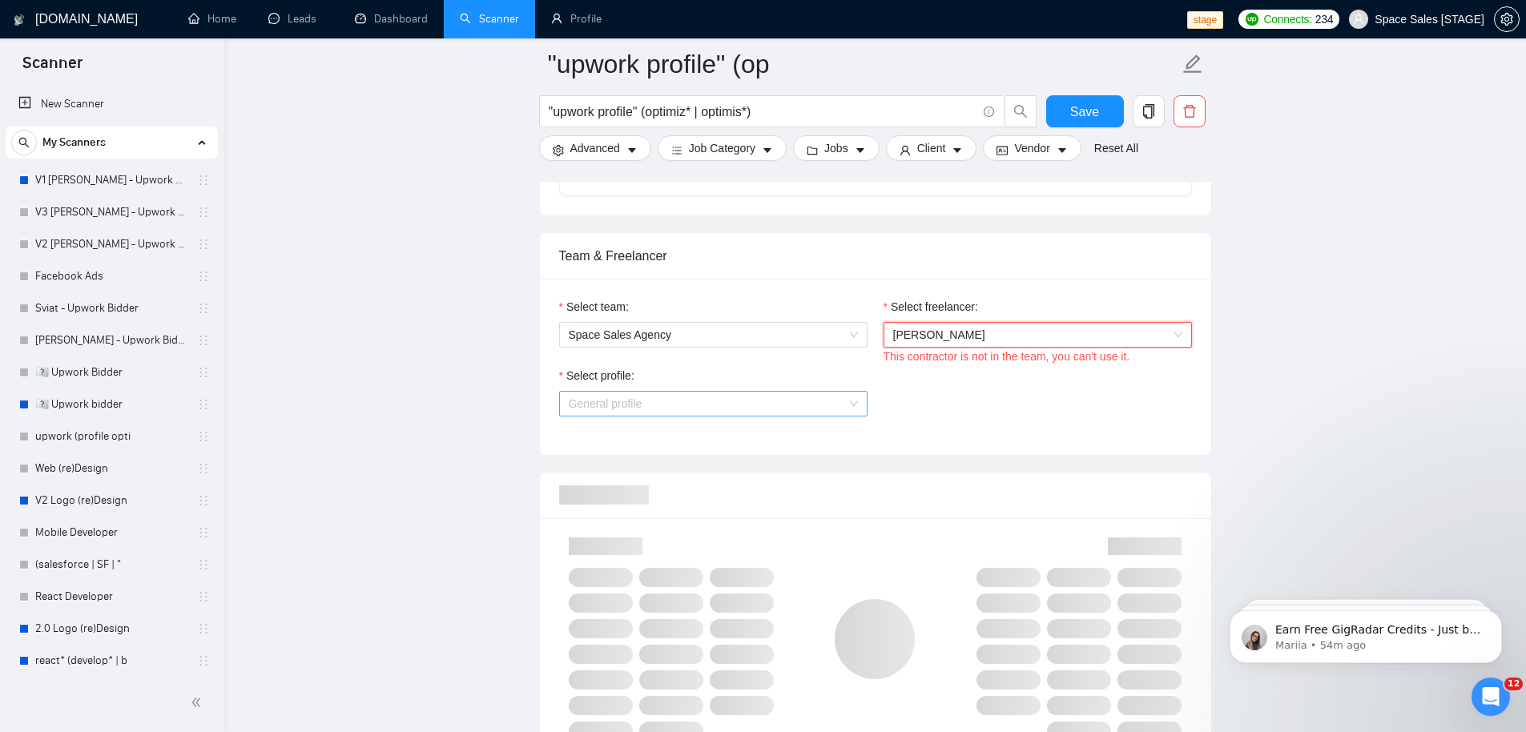
click at [675, 400] on span "General profile" at bounding box center [713, 404] width 289 height 24
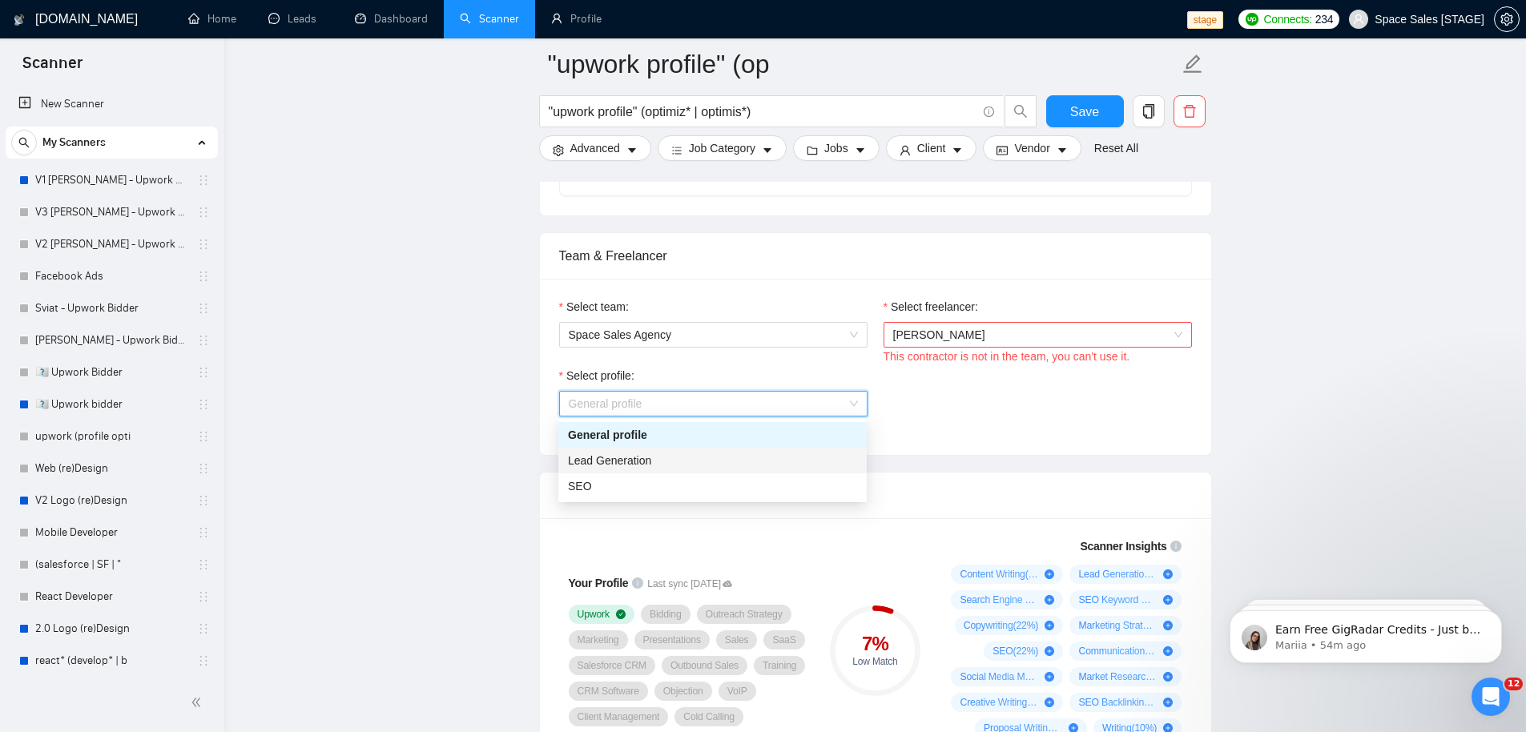
click at [684, 455] on div "Lead Generation" at bounding box center [712, 461] width 289 height 18
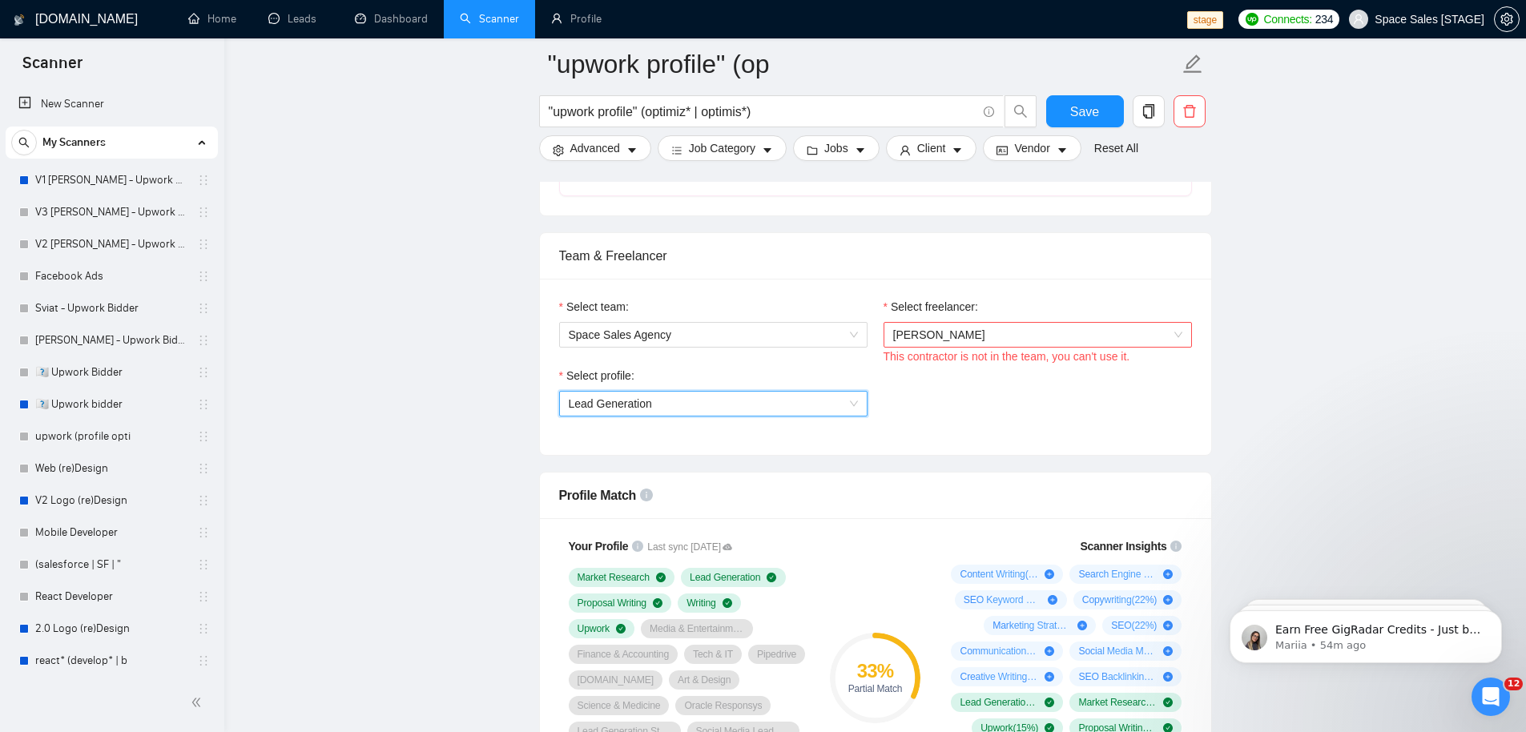
click at [957, 332] on span "[PERSON_NAME]" at bounding box center [939, 334] width 92 height 13
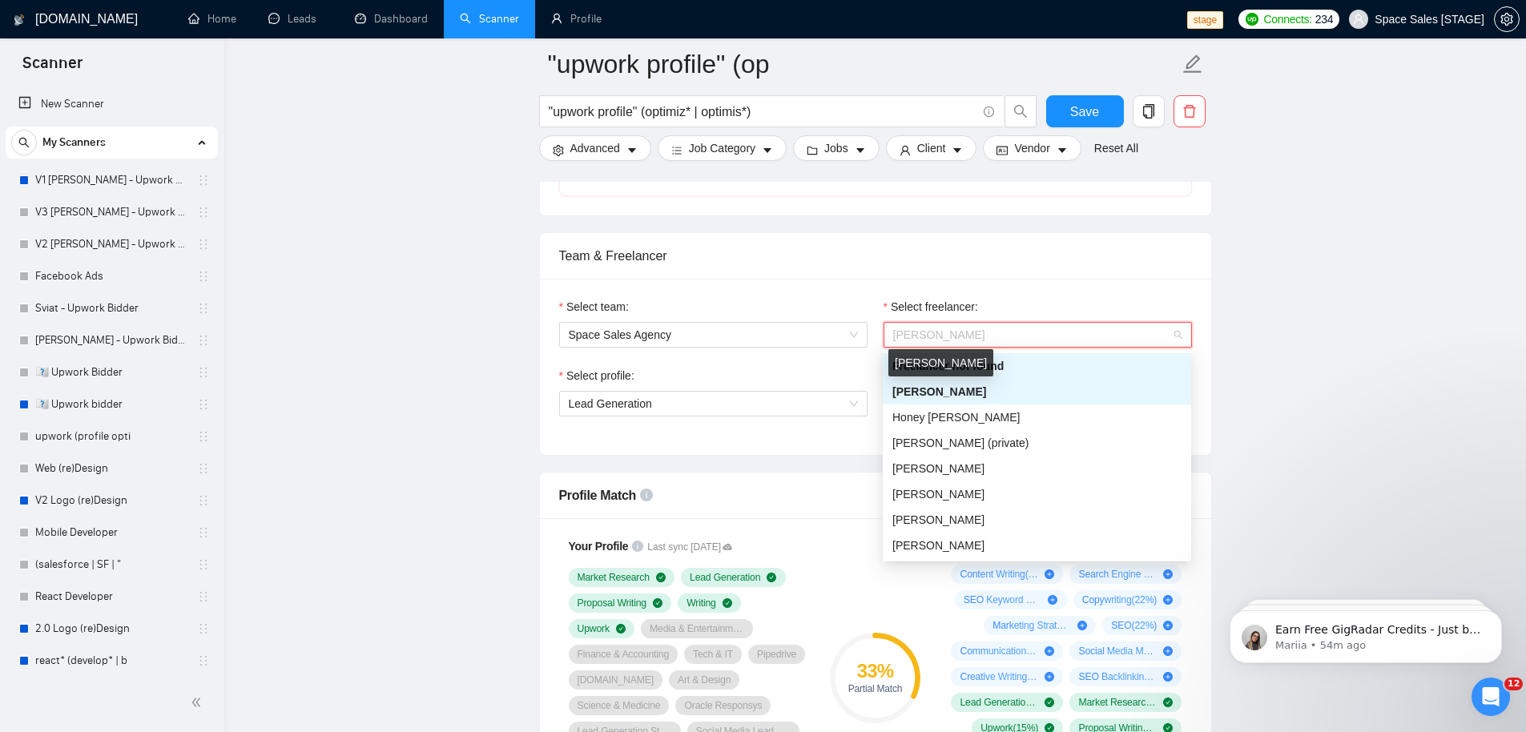
click at [949, 394] on span "[PERSON_NAME]" at bounding box center [939, 391] width 94 height 13
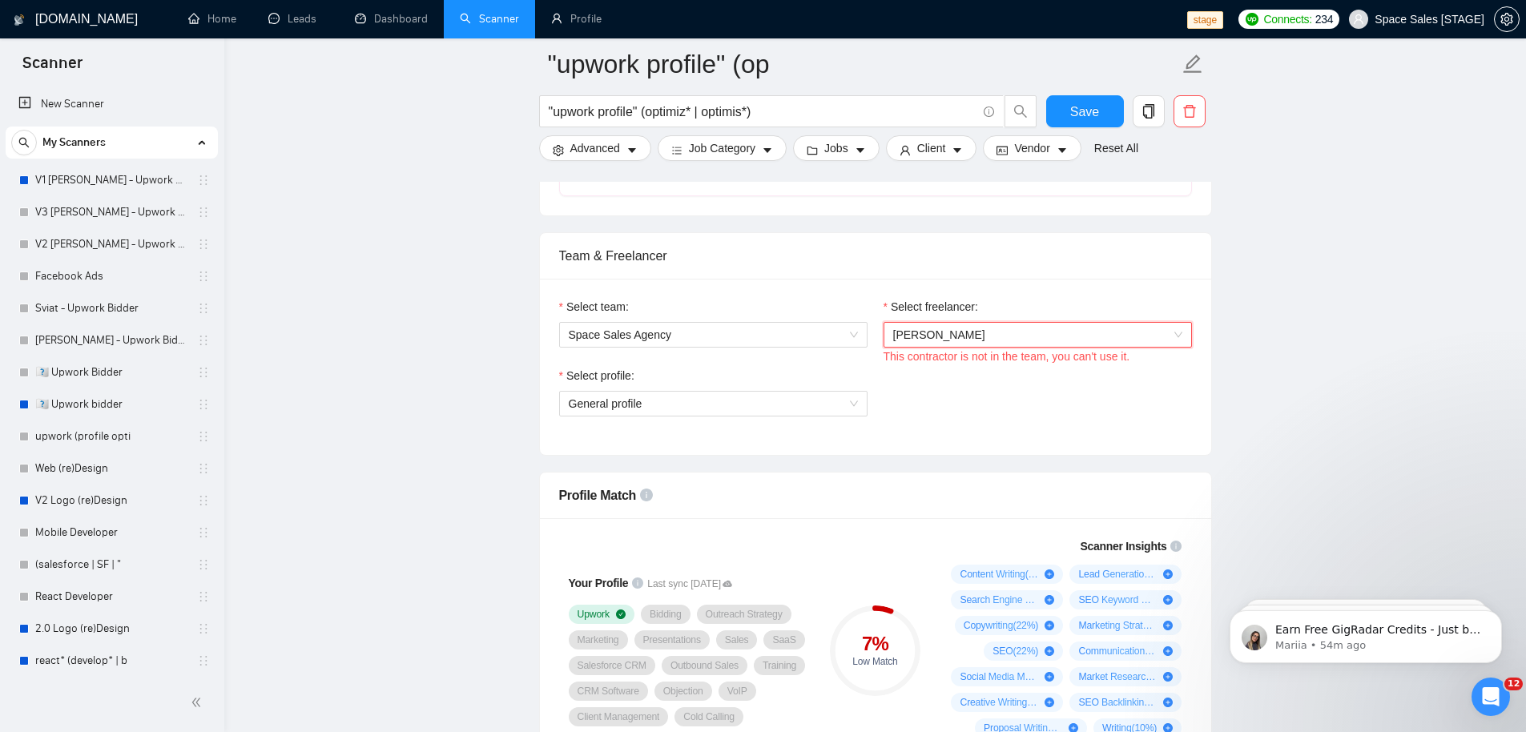
click at [1032, 344] on span "[PERSON_NAME]" at bounding box center [1037, 335] width 289 height 24
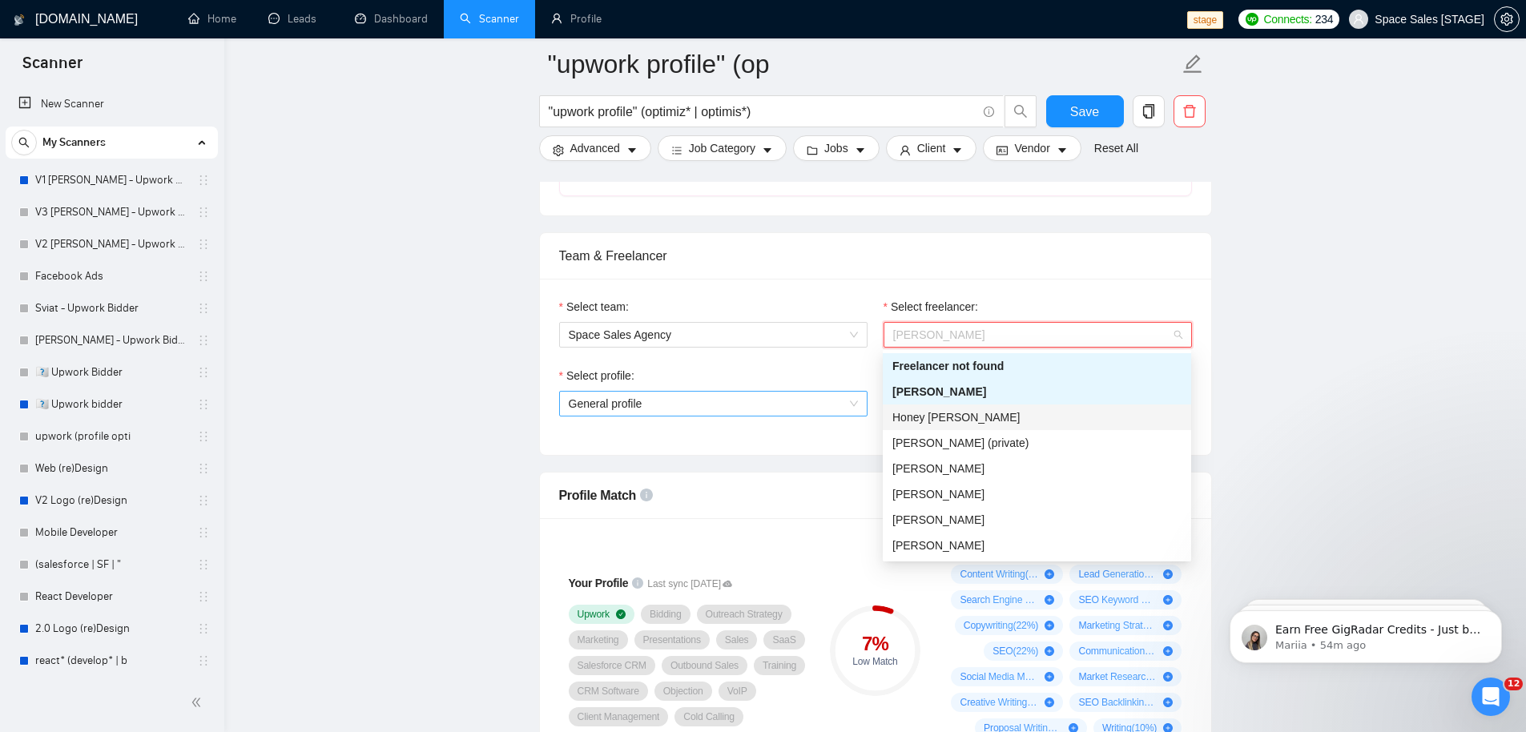
click at [673, 404] on span "General profile" at bounding box center [713, 404] width 289 height 24
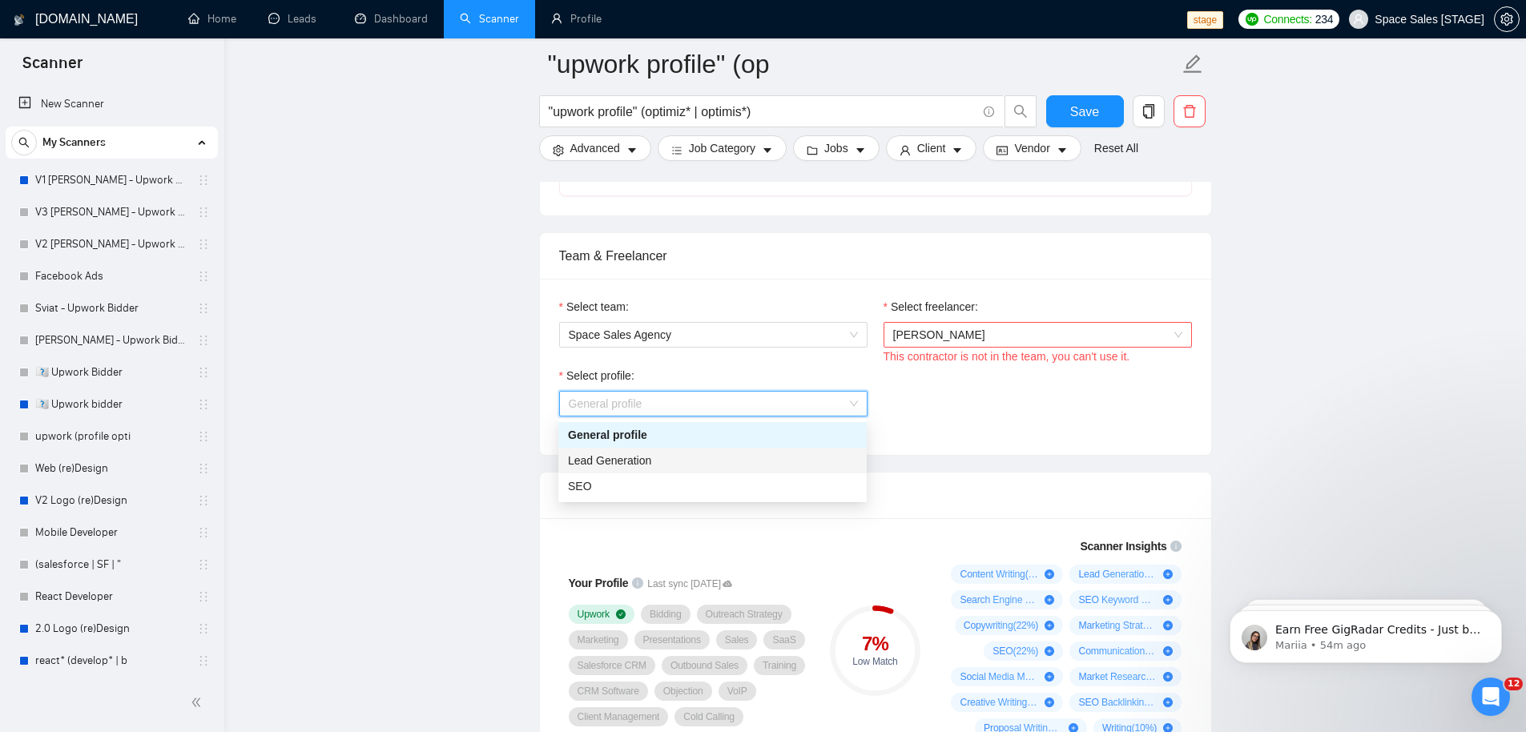
click at [688, 469] on div "Lead Generation" at bounding box center [712, 461] width 289 height 18
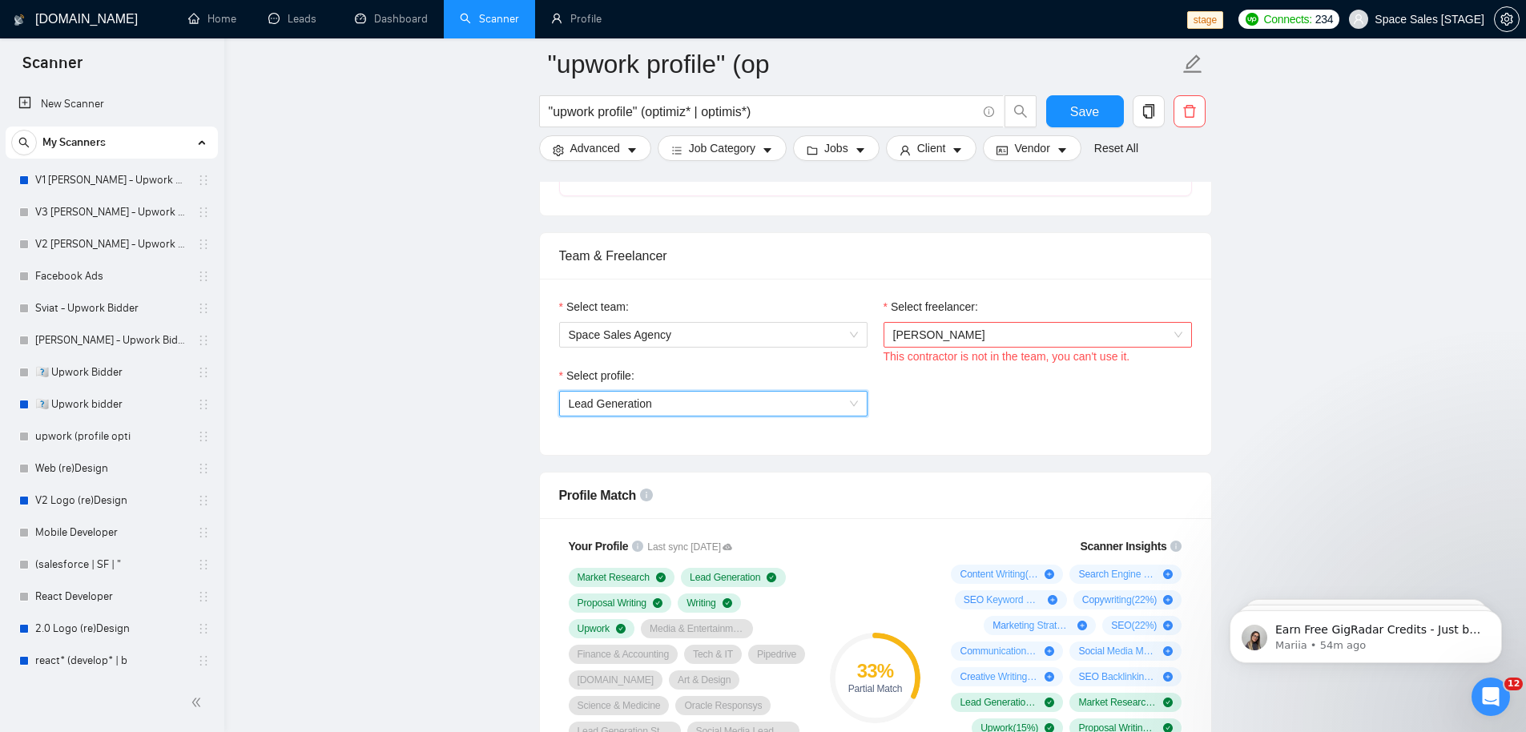
click at [711, 405] on span "Lead Generation" at bounding box center [713, 404] width 289 height 24
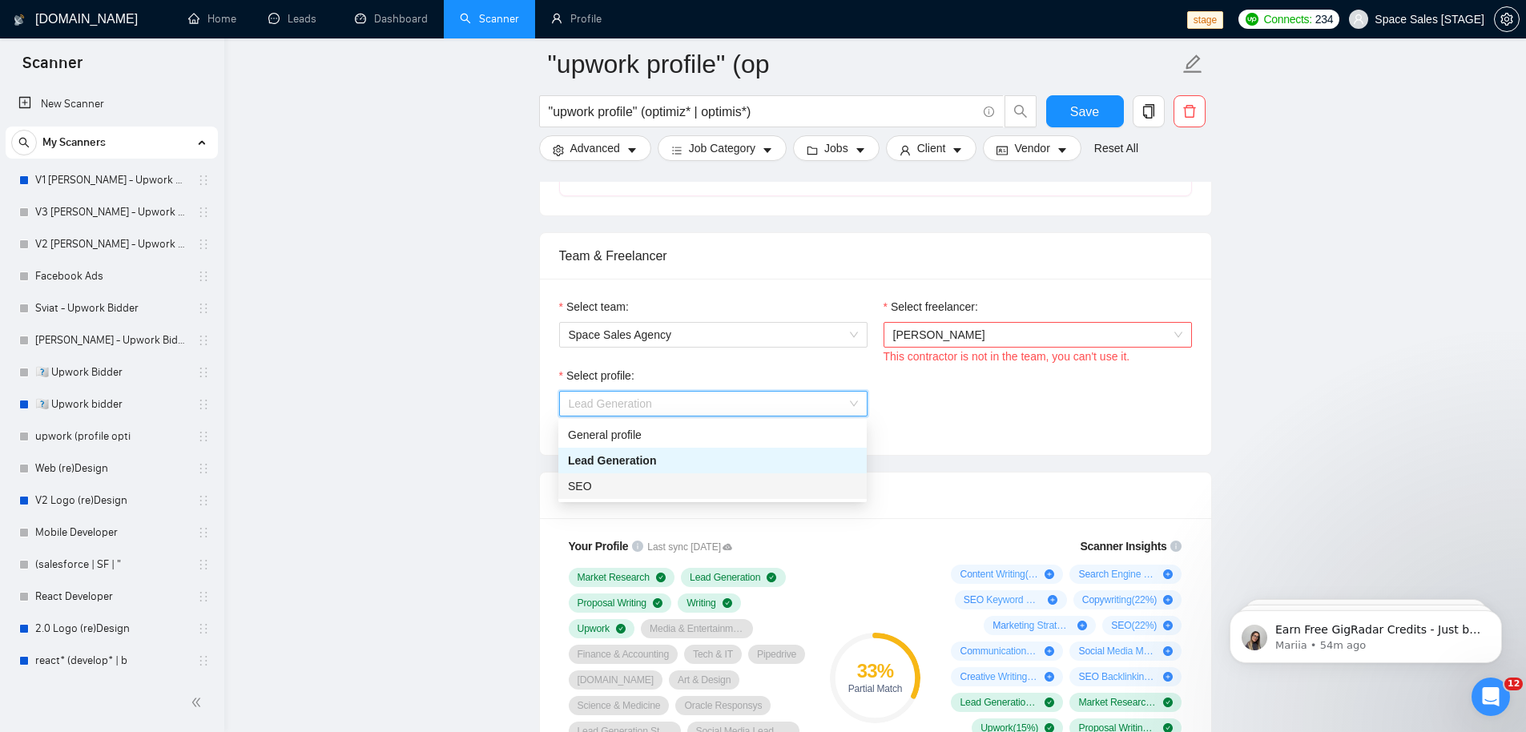
click at [680, 483] on div "SEO" at bounding box center [712, 486] width 289 height 18
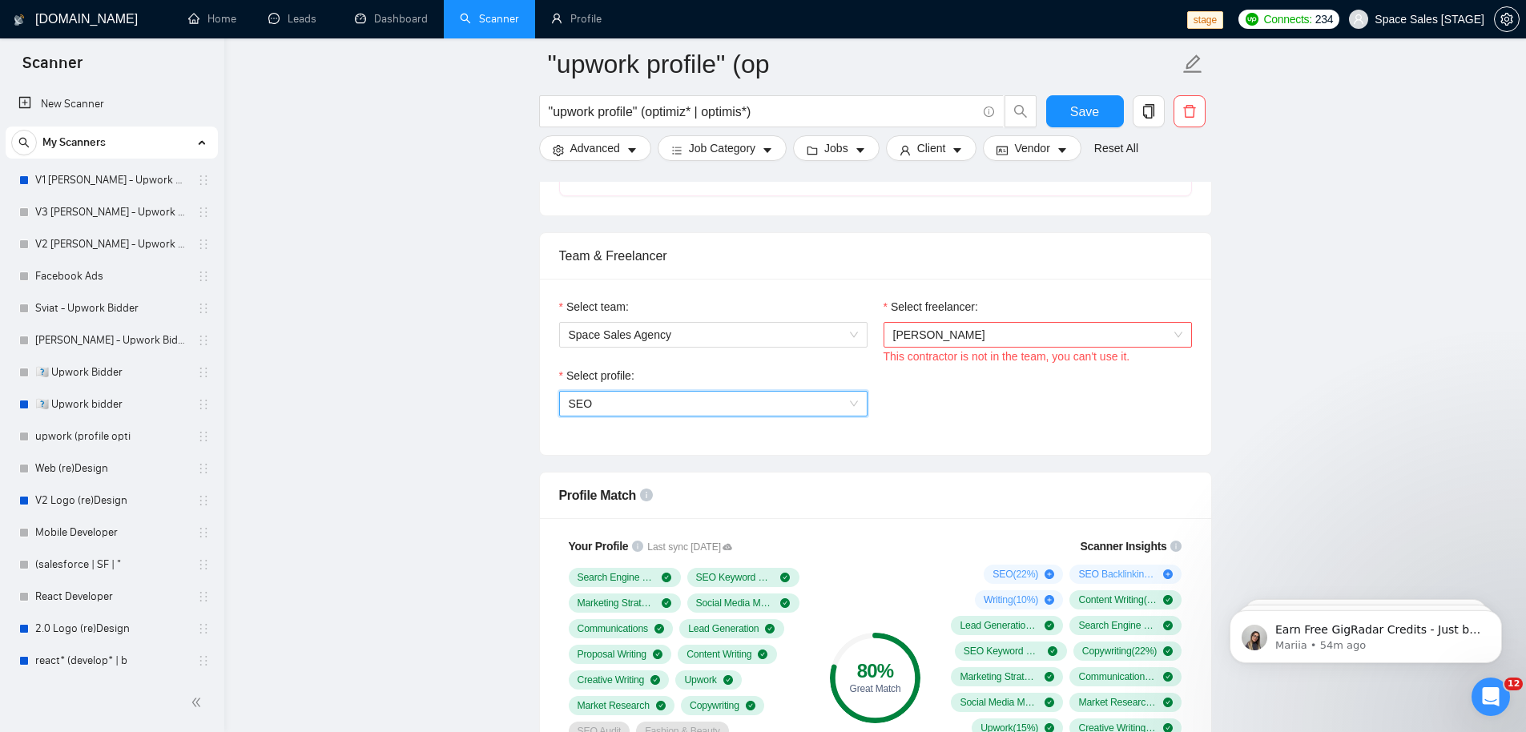
scroll to position [788, 0]
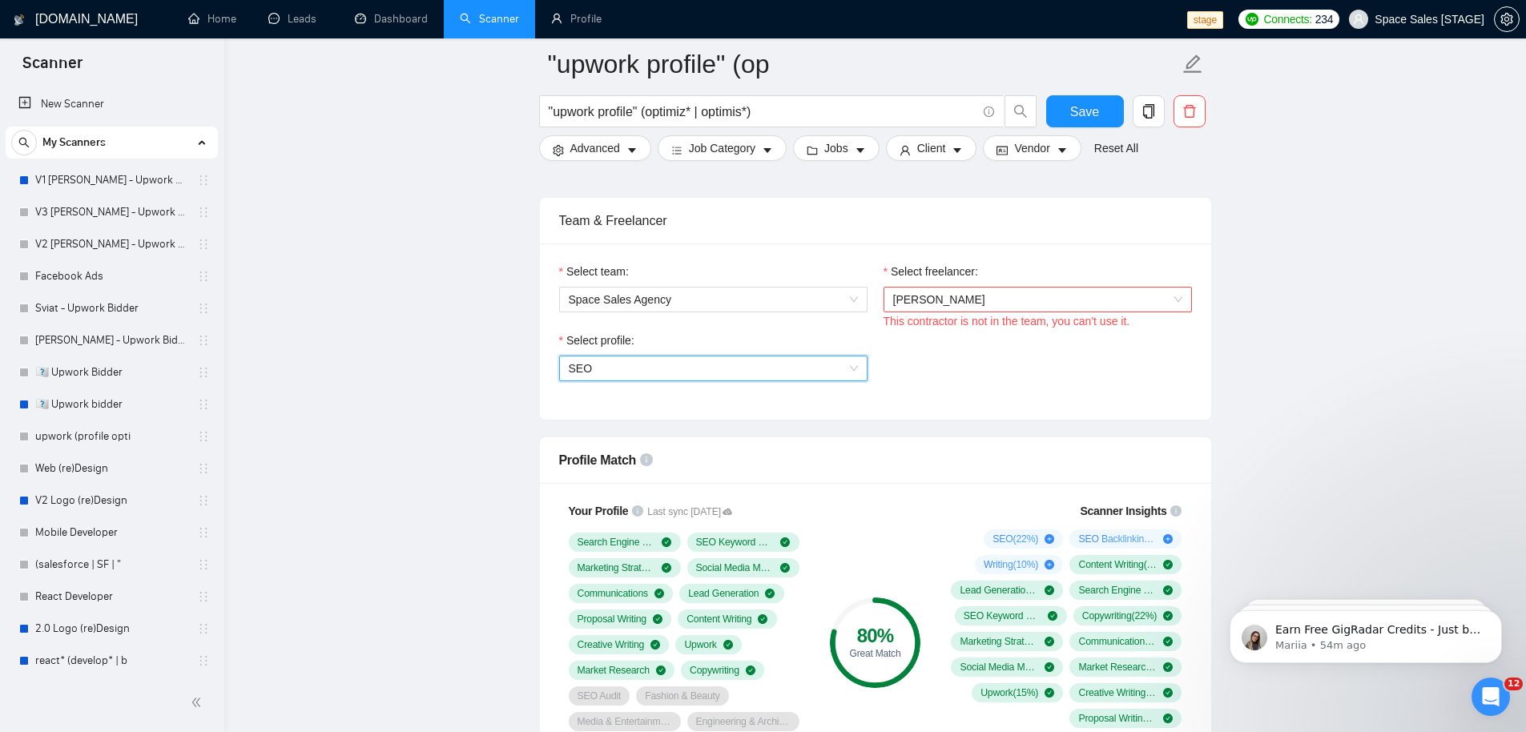
click at [978, 310] on span "[PERSON_NAME]" at bounding box center [1037, 300] width 289 height 24
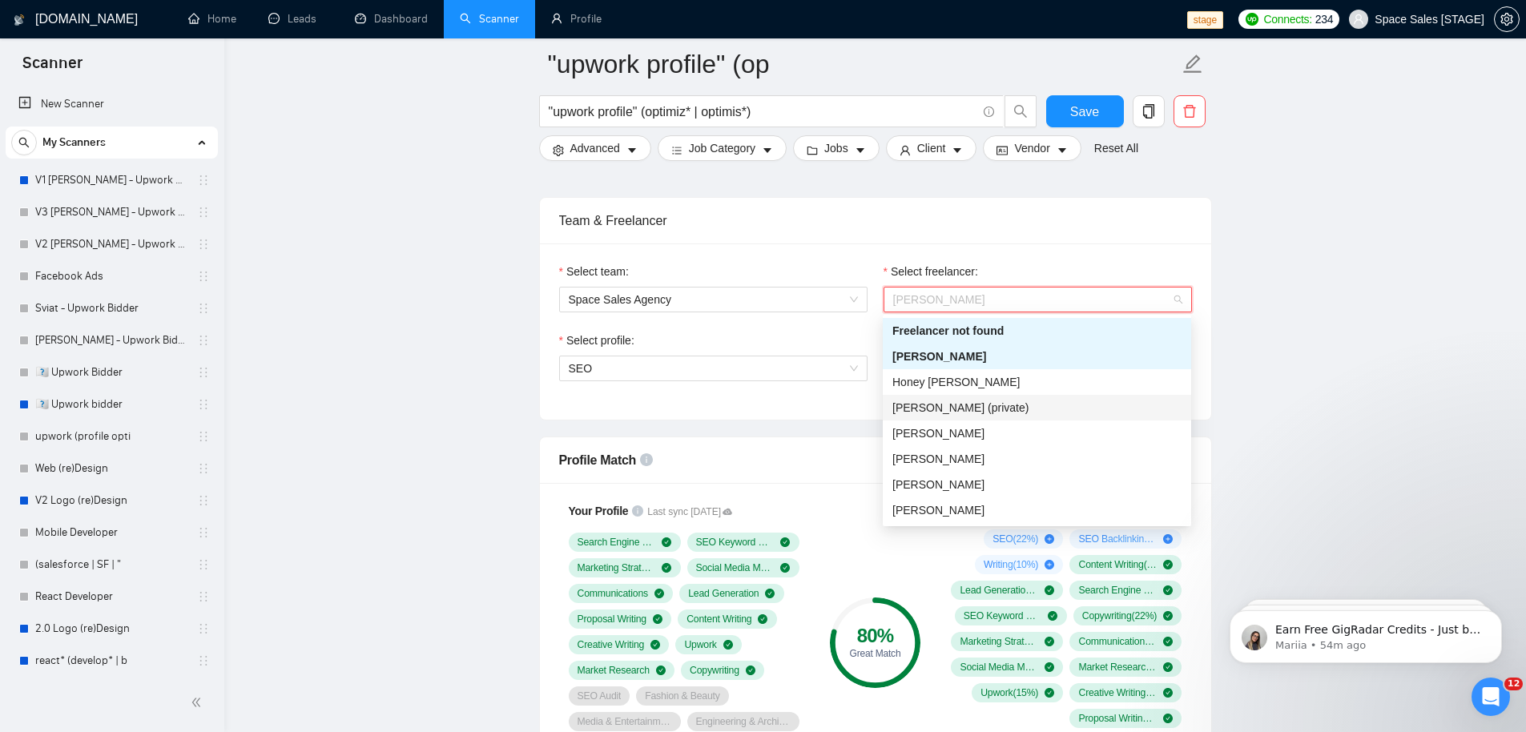
click at [1029, 400] on div "[PERSON_NAME] (private)" at bounding box center [1036, 408] width 289 height 18
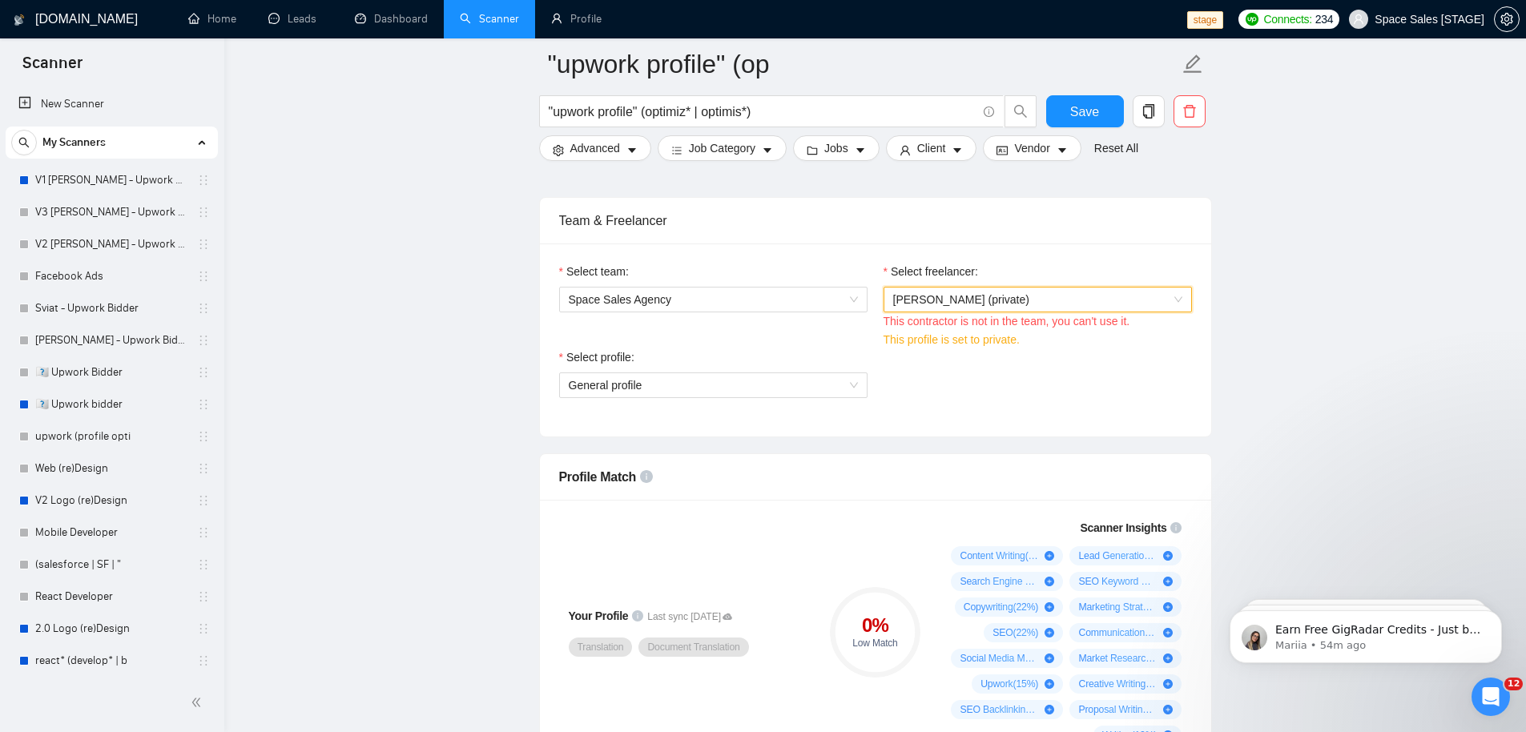
click at [992, 304] on span "[PERSON_NAME] (private)" at bounding box center [961, 299] width 136 height 13
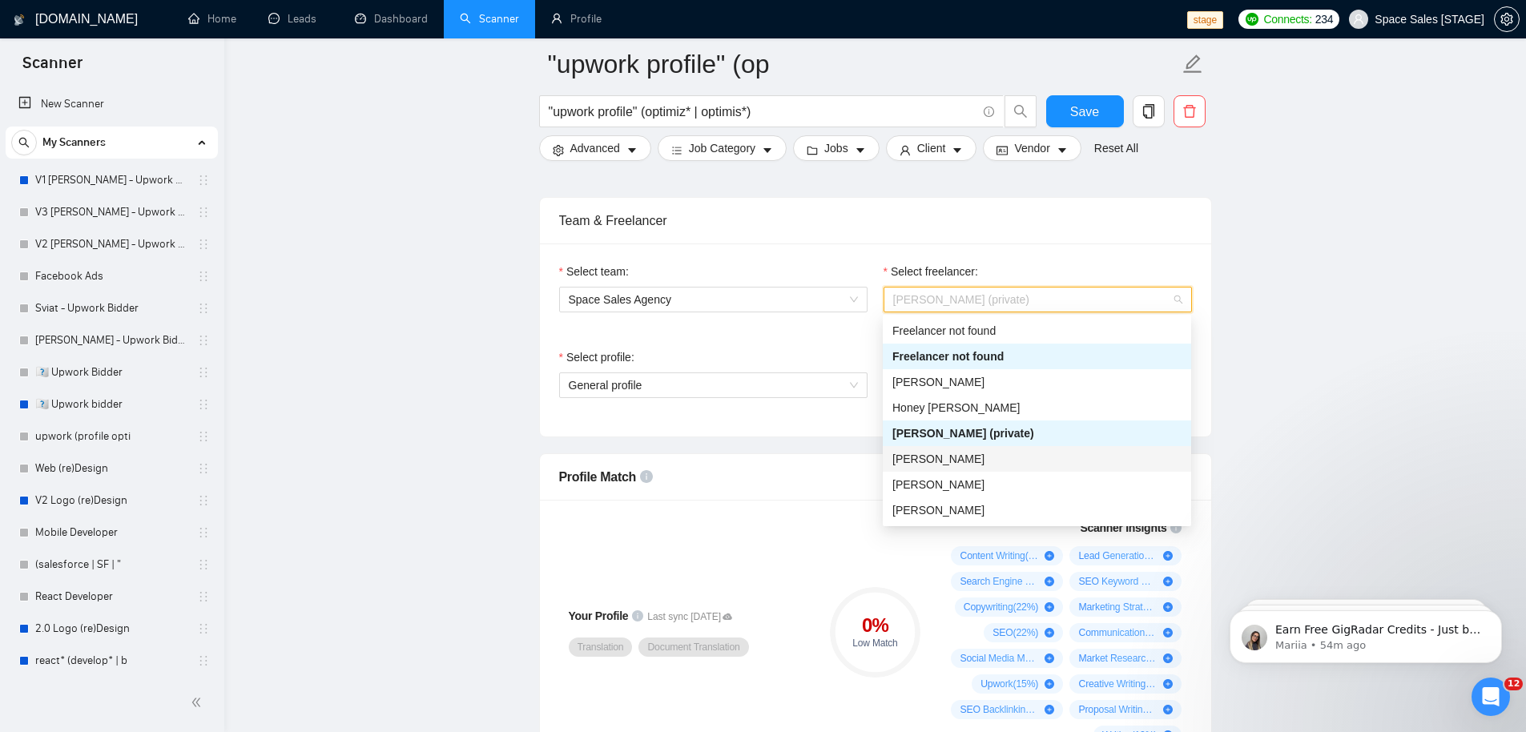
click at [995, 465] on div "[PERSON_NAME]" at bounding box center [1036, 459] width 289 height 18
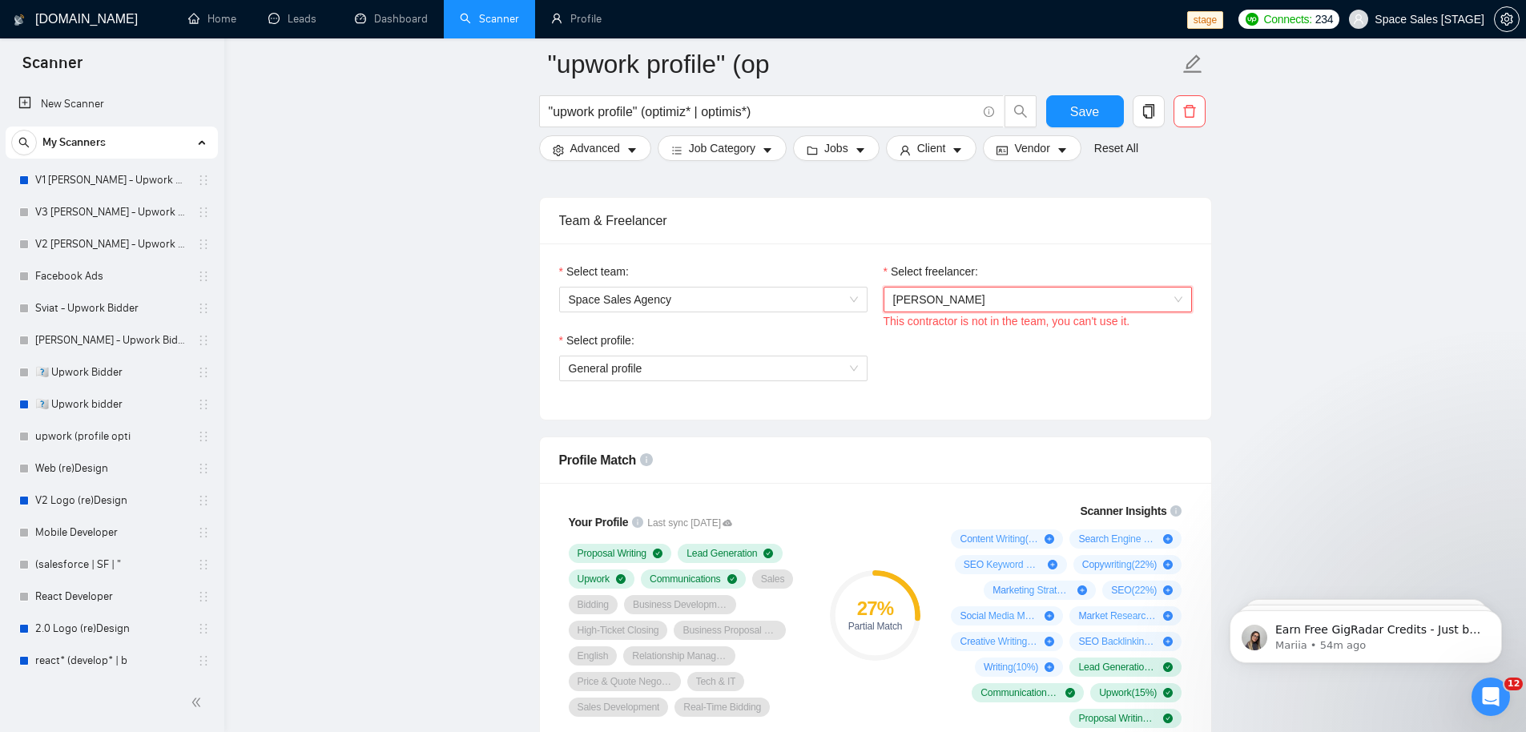
click at [1022, 311] on span "[PERSON_NAME]" at bounding box center [1037, 300] width 289 height 24
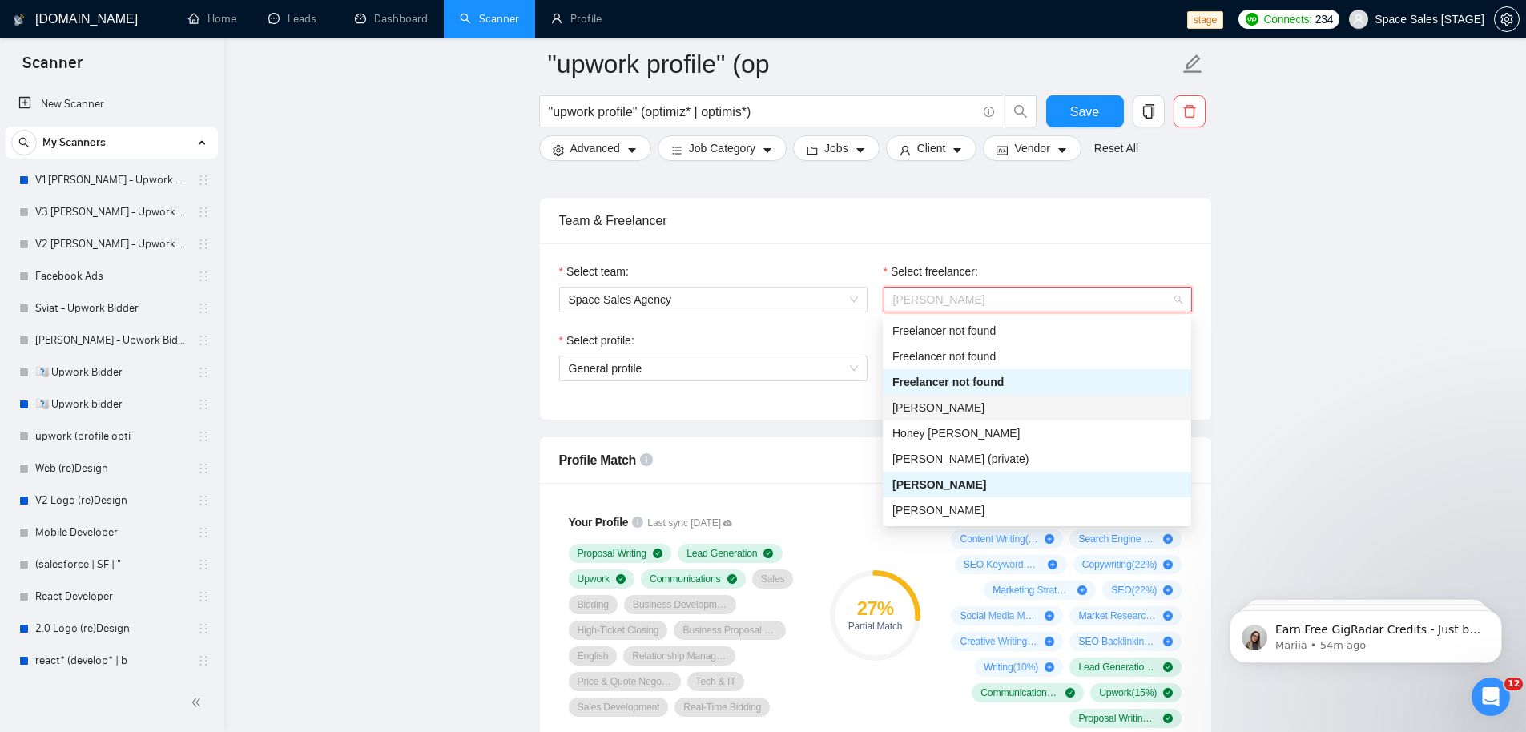
click at [980, 401] on div "[PERSON_NAME]" at bounding box center [1036, 408] width 289 height 18
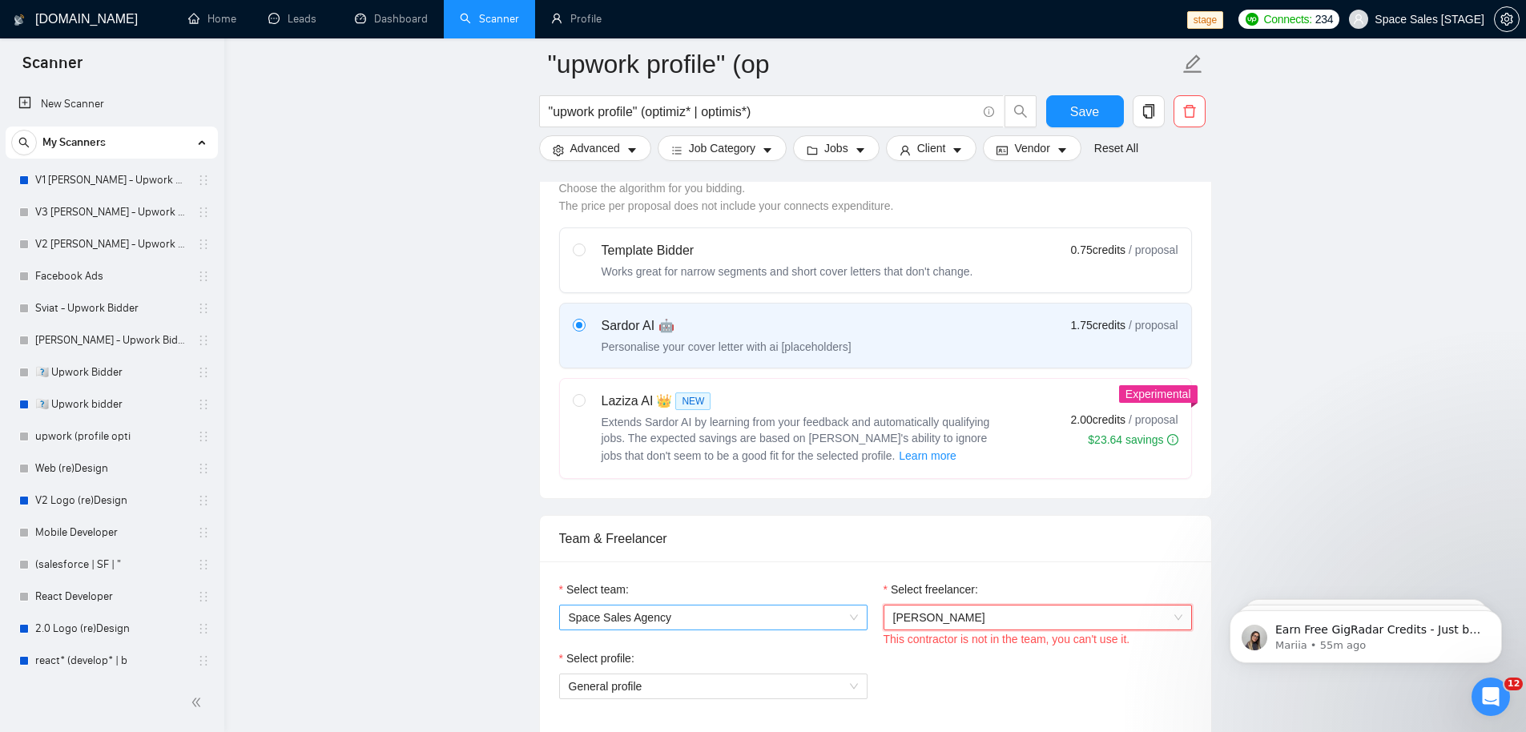
scroll to position [675, 0]
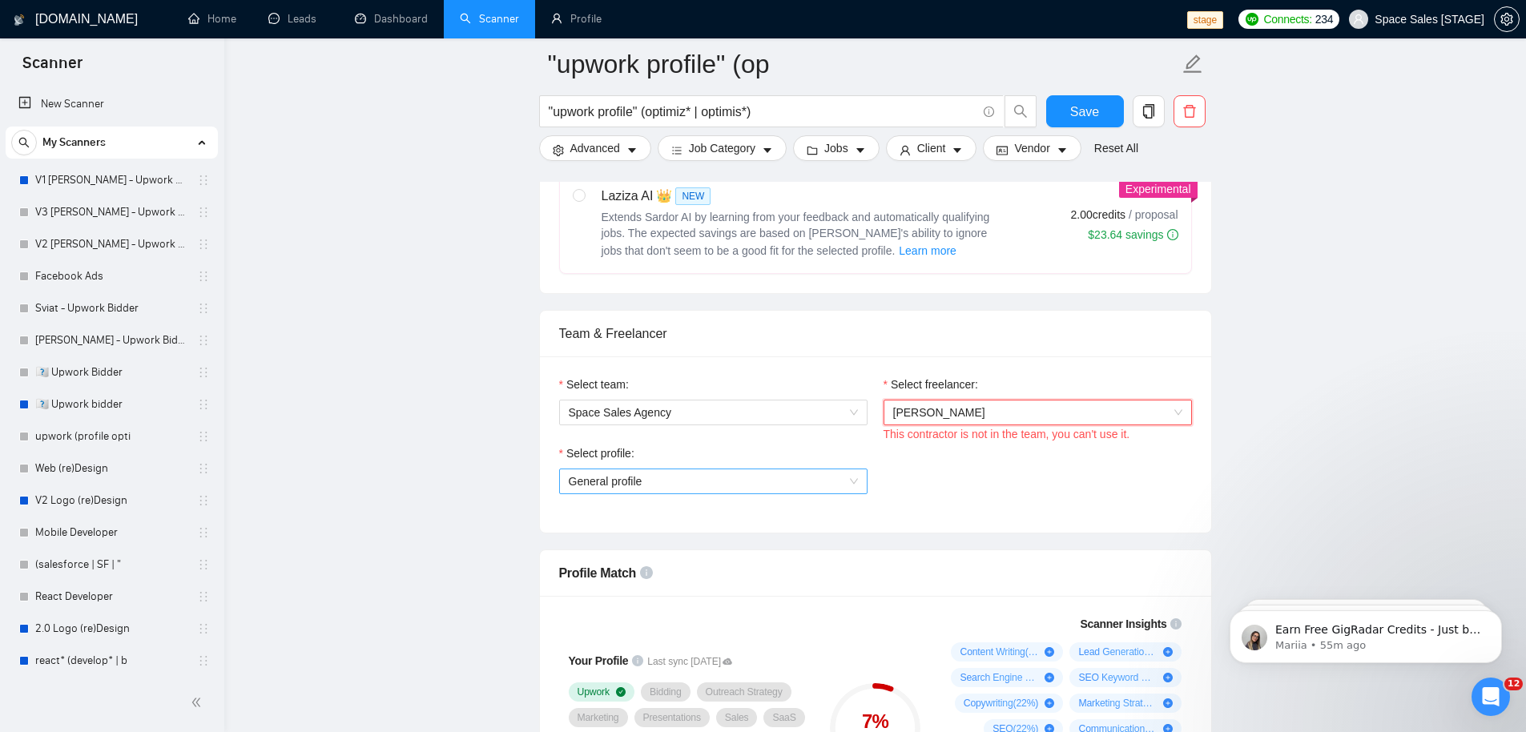
click at [626, 485] on span "General profile" at bounding box center [713, 481] width 289 height 24
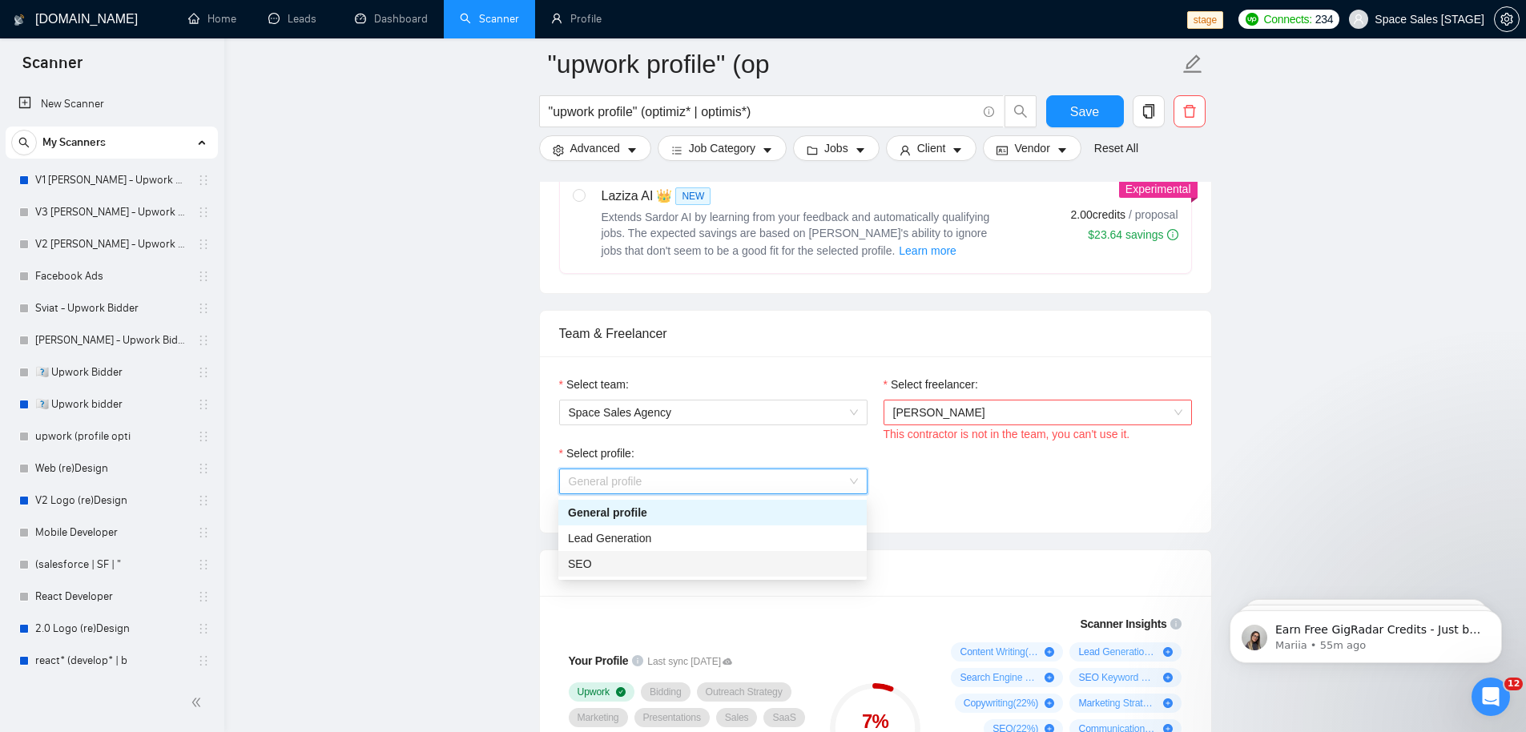
click at [646, 562] on div "SEO" at bounding box center [712, 564] width 289 height 18
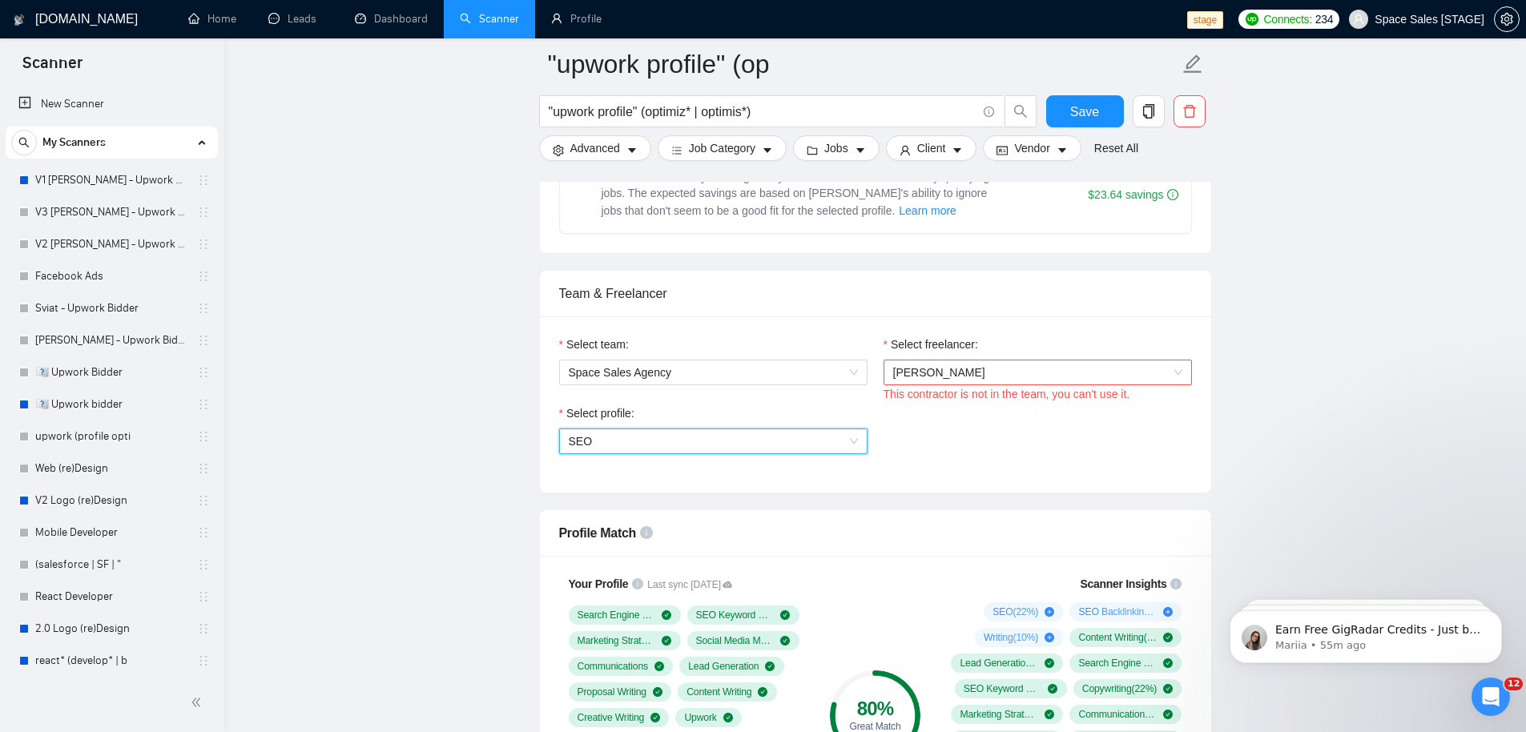
scroll to position [633, 0]
